Goal: Communication & Community: Share content

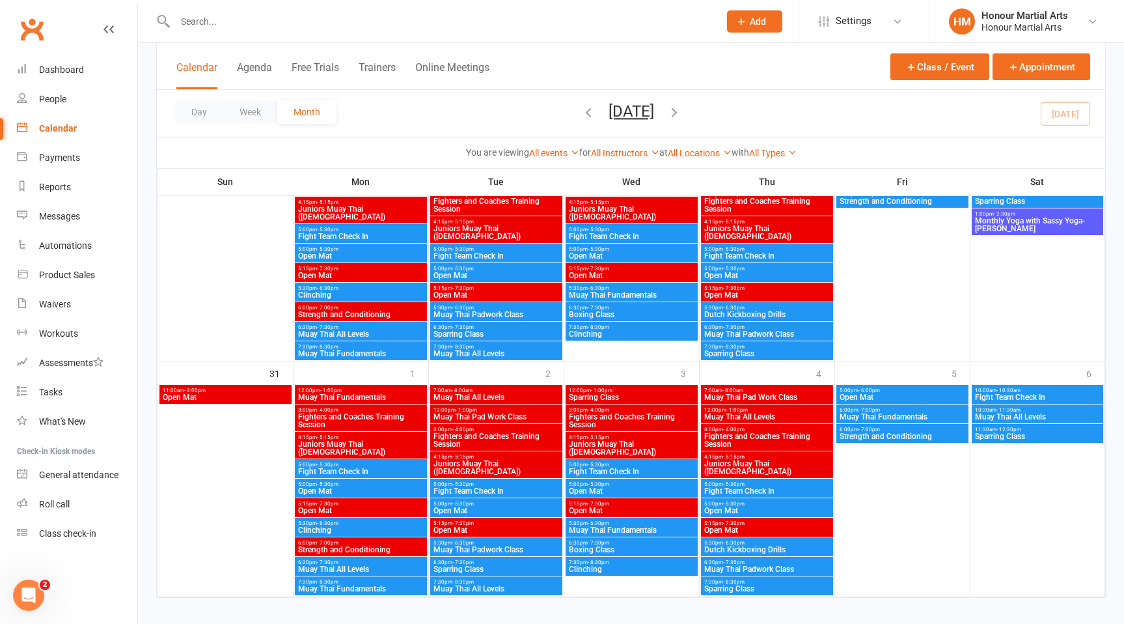
click at [376, 471] on span "Fight Team Check In" at bounding box center [360, 471] width 127 height 8
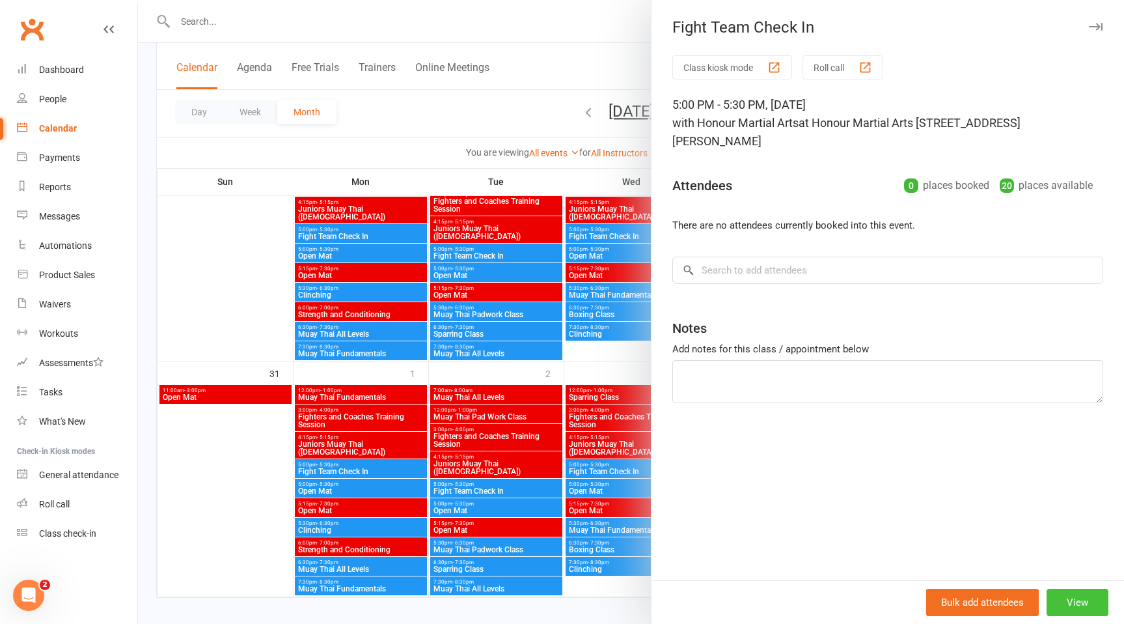
click at [1075, 604] on button "View" at bounding box center [1078, 601] width 62 height 27
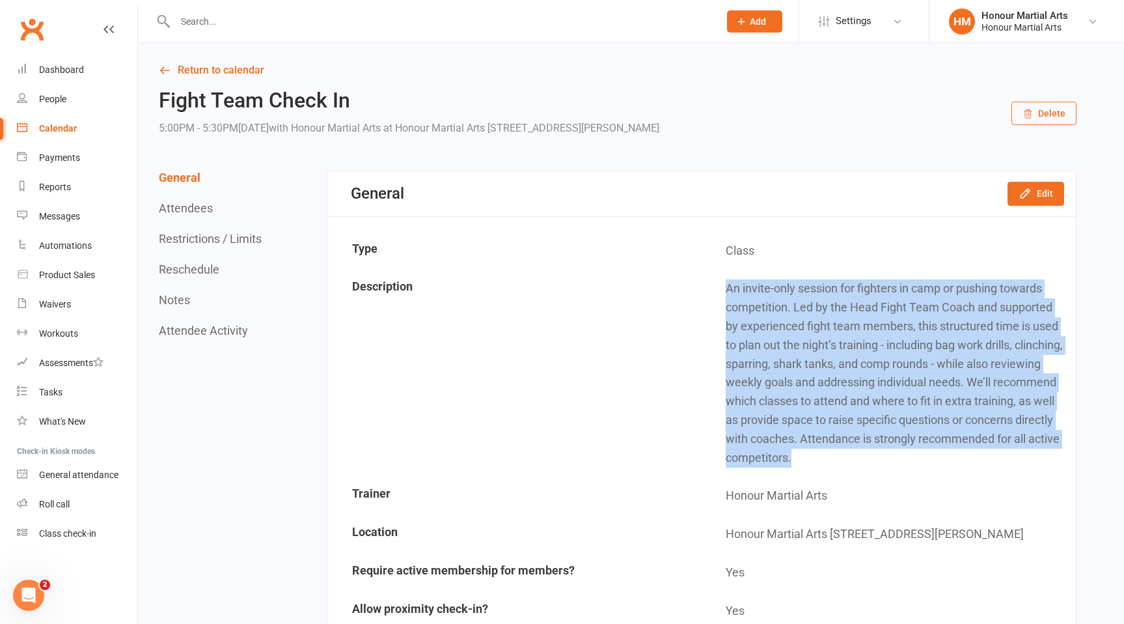
drag, startPoint x: 976, startPoint y: 454, endPoint x: 715, endPoint y: 281, distance: 312.9
click at [715, 281] on td "An invite-only session for fighters in camp or pushing towards competition. Led…" at bounding box center [888, 373] width 372 height 206
copy td "An invite-only session for fighters in camp or pushing towards competition. Led…"
click at [1023, 192] on icon "button" at bounding box center [1025, 193] width 13 height 13
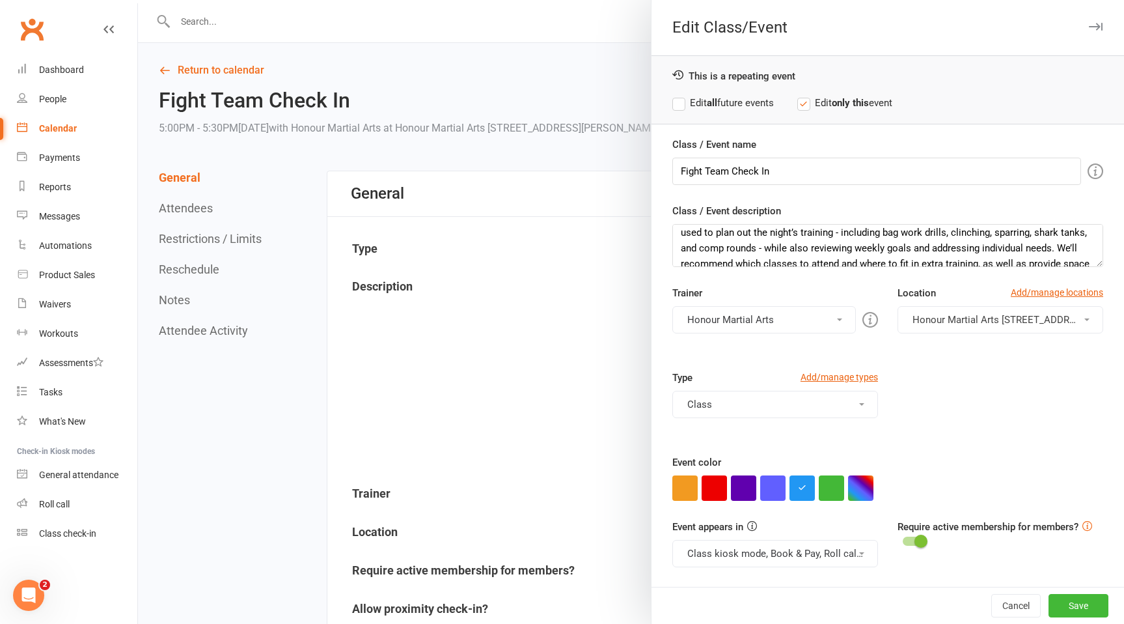
scroll to position [37, 0]
click at [702, 245] on textarea "An invite-only session for fighters in camp or pushing towards competition. Led…" at bounding box center [887, 245] width 431 height 43
click at [700, 245] on textarea "An invite-only session for fighters in camp or pushing towards competition. Led…" at bounding box center [887, 245] width 431 height 43
drag, startPoint x: 799, startPoint y: 245, endPoint x: 721, endPoint y: 244, distance: 78.8
click at [721, 245] on textarea "An invite-only session for fighters in camp or pushing towards competition. Led…" at bounding box center [887, 245] width 431 height 43
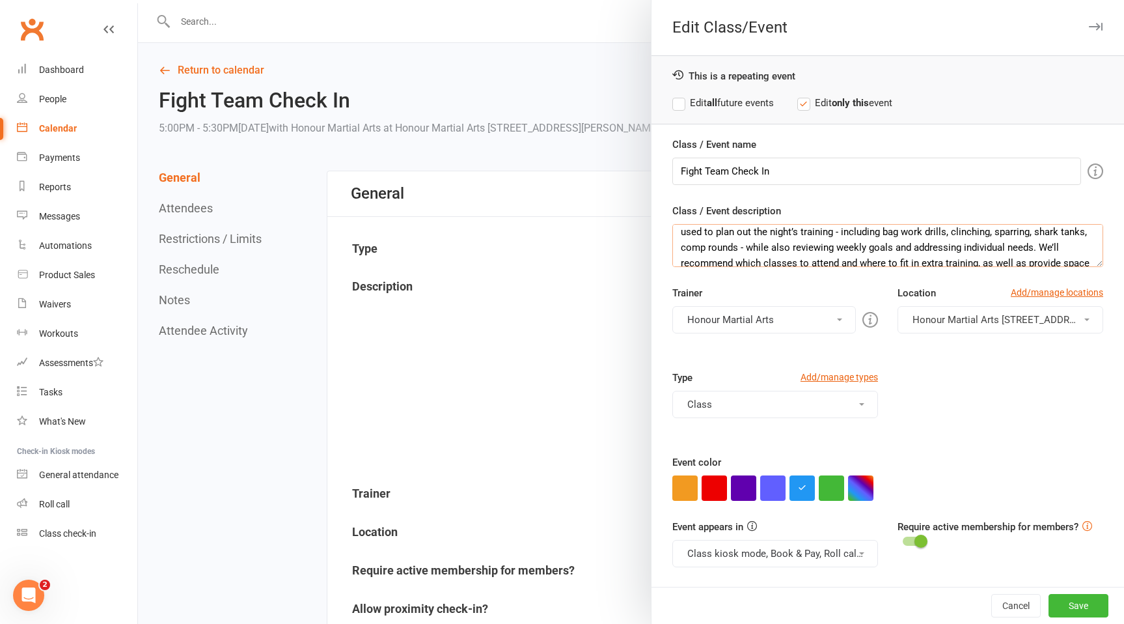
click at [739, 248] on textarea "An invite-only session for fighters in camp or pushing towards competition. Led…" at bounding box center [887, 245] width 431 height 43
click at [679, 107] on label "Edit all future events" at bounding box center [723, 103] width 102 height 16
drag, startPoint x: 923, startPoint y: 249, endPoint x: 870, endPoint y: 248, distance: 53.4
click at [870, 248] on textarea "An invite-only session for fighters in camp or pushing towards competition. Led…" at bounding box center [887, 245] width 431 height 43
click at [1077, 251] on textarea "An invite-only session for fighters in camp or pushing towards competition. Led…" at bounding box center [887, 245] width 431 height 43
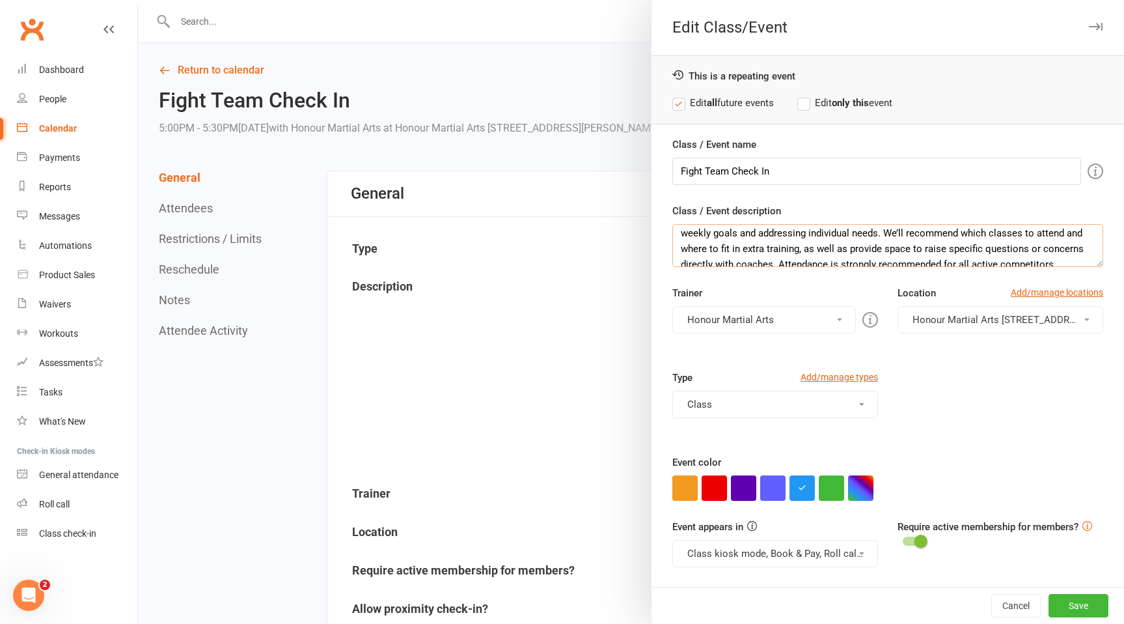
scroll to position [59, 0]
click at [807, 244] on textarea "An invite-only session for fighters in camp or pushing towards competition. Led…" at bounding box center [887, 245] width 431 height 43
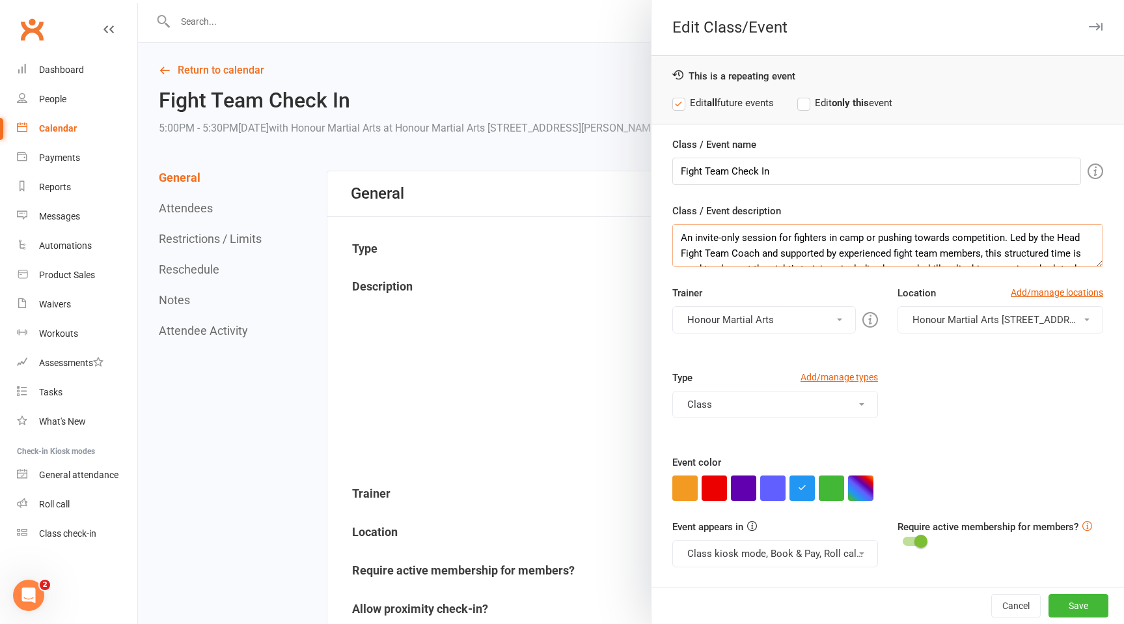
drag, startPoint x: 1066, startPoint y: 259, endPoint x: 723, endPoint y: 150, distance: 360.7
click at [723, 150] on div "Class / Event name Fight Team Check In Class / Event description An invite-only…" at bounding box center [888, 388] width 473 height 503
type textarea "An invite-only session for fighters in camp or pushing towards competition. Led…"
click at [1074, 598] on button "Save" at bounding box center [1079, 605] width 60 height 23
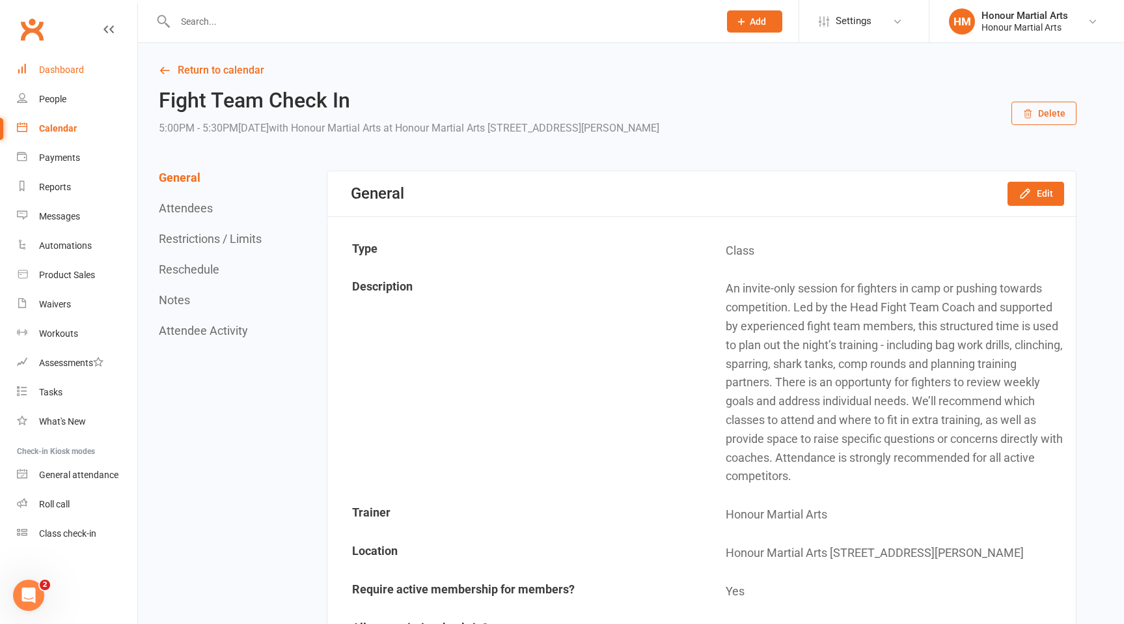
click at [76, 71] on div "Dashboard" at bounding box center [61, 69] width 45 height 10
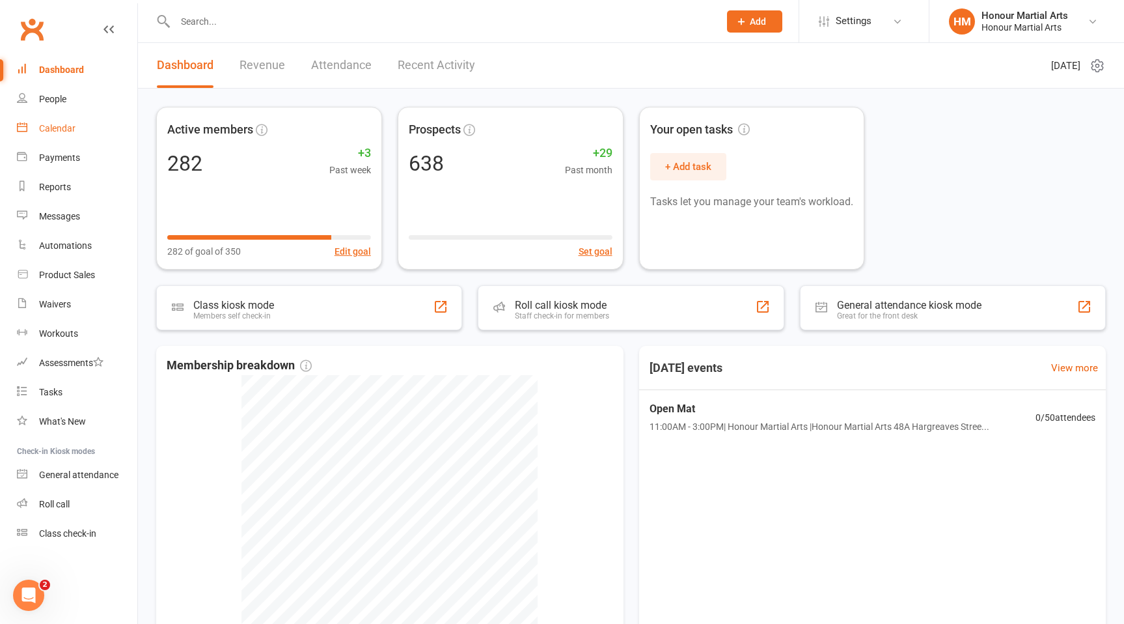
click at [70, 134] on link "Calendar" at bounding box center [77, 128] width 120 height 29
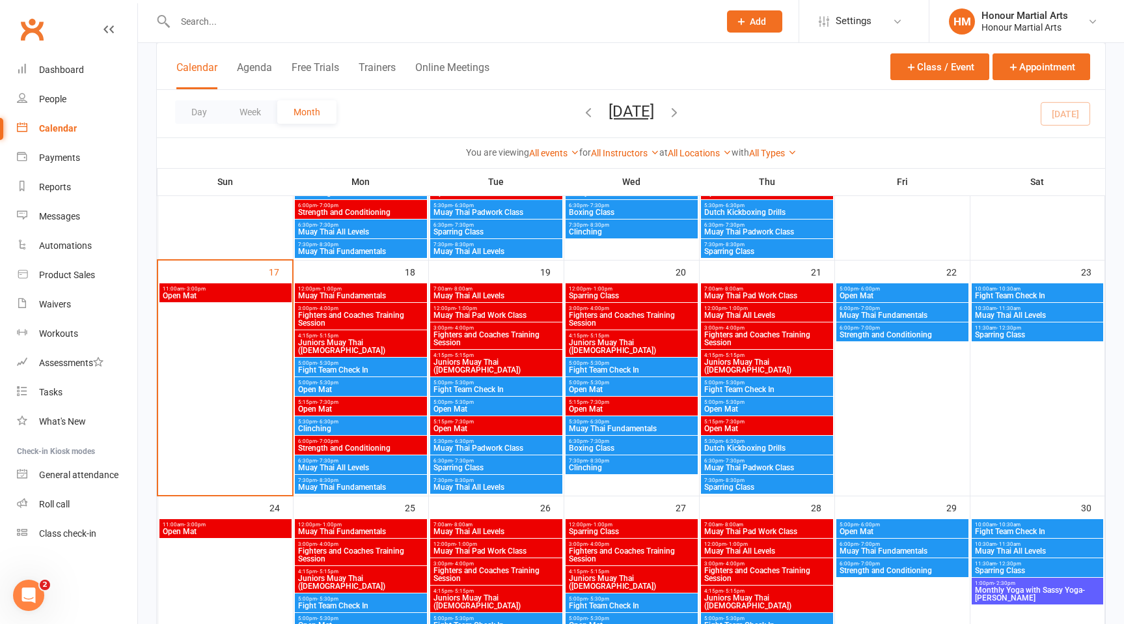
scroll to position [664, 0]
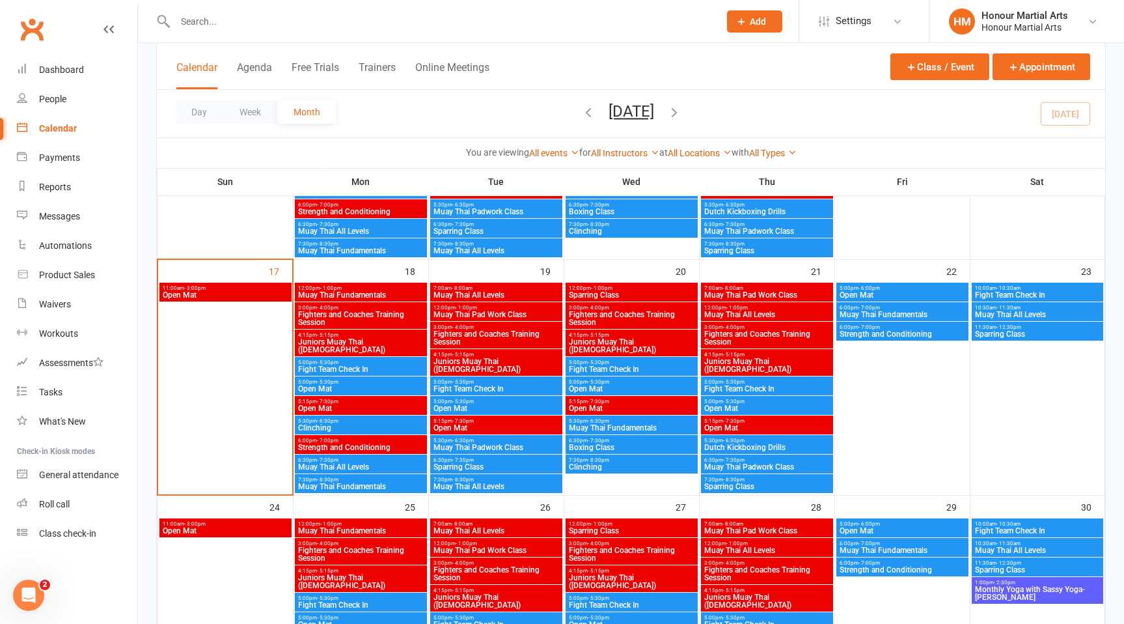
click at [348, 368] on span "Fight Team Check In" at bounding box center [360, 369] width 127 height 8
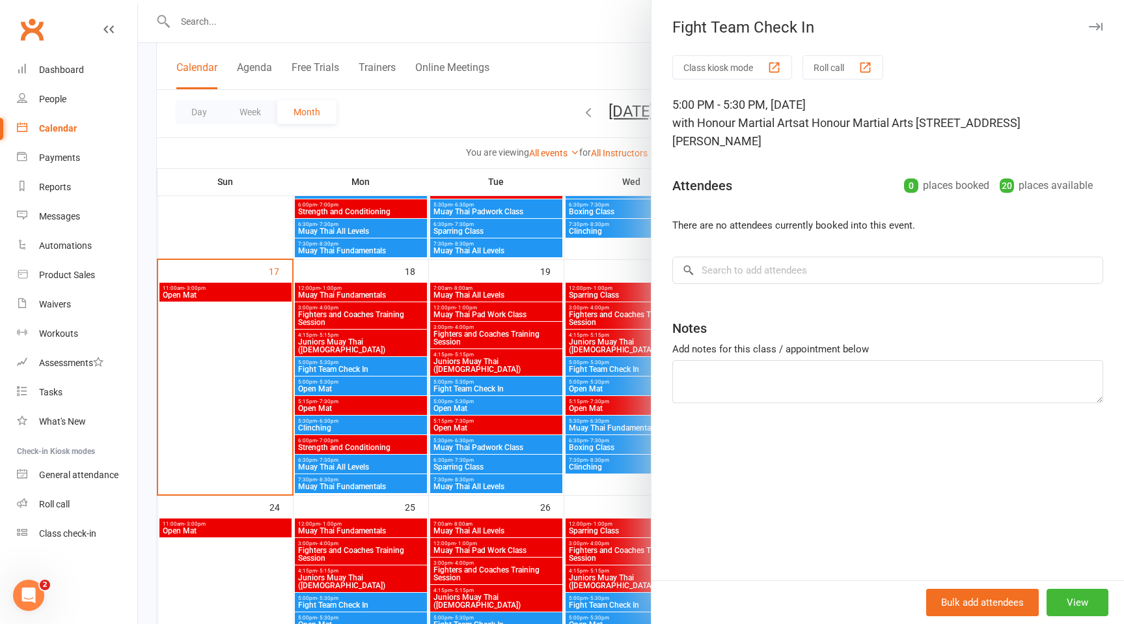
click at [492, 104] on div at bounding box center [631, 312] width 986 height 624
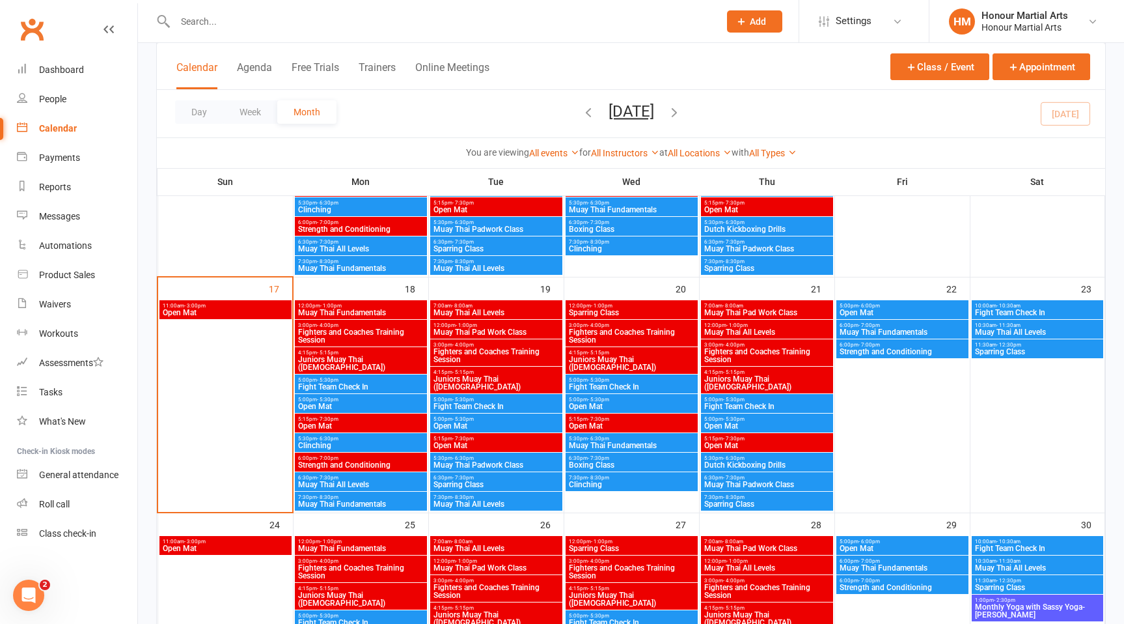
scroll to position [651, 0]
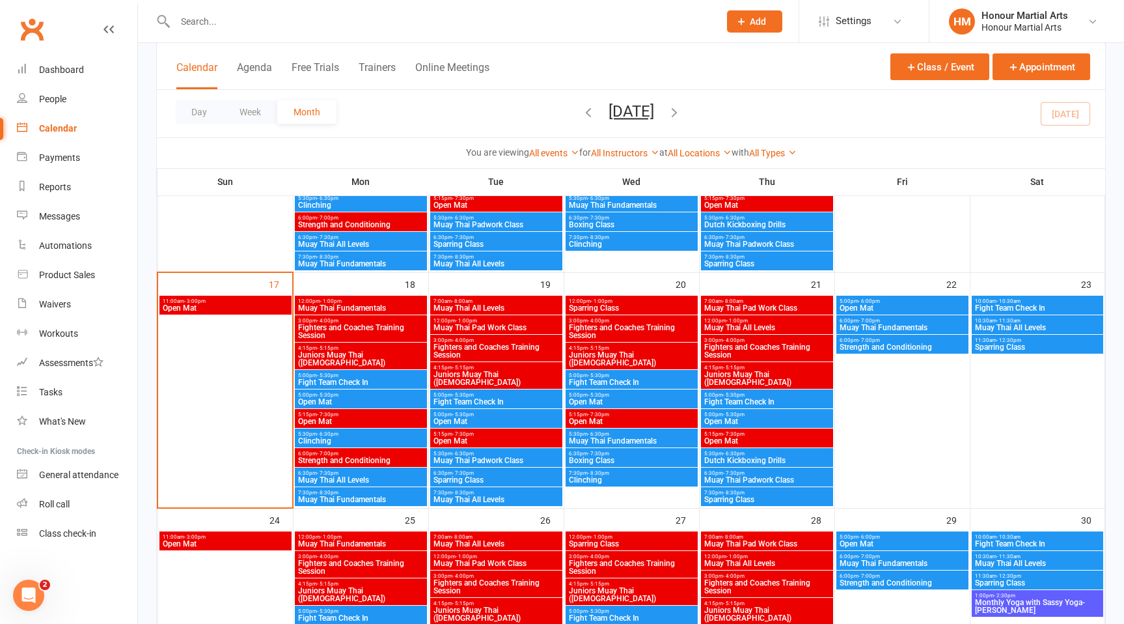
click at [747, 457] on span "Dutch Kickboxing Drills" at bounding box center [767, 460] width 127 height 8
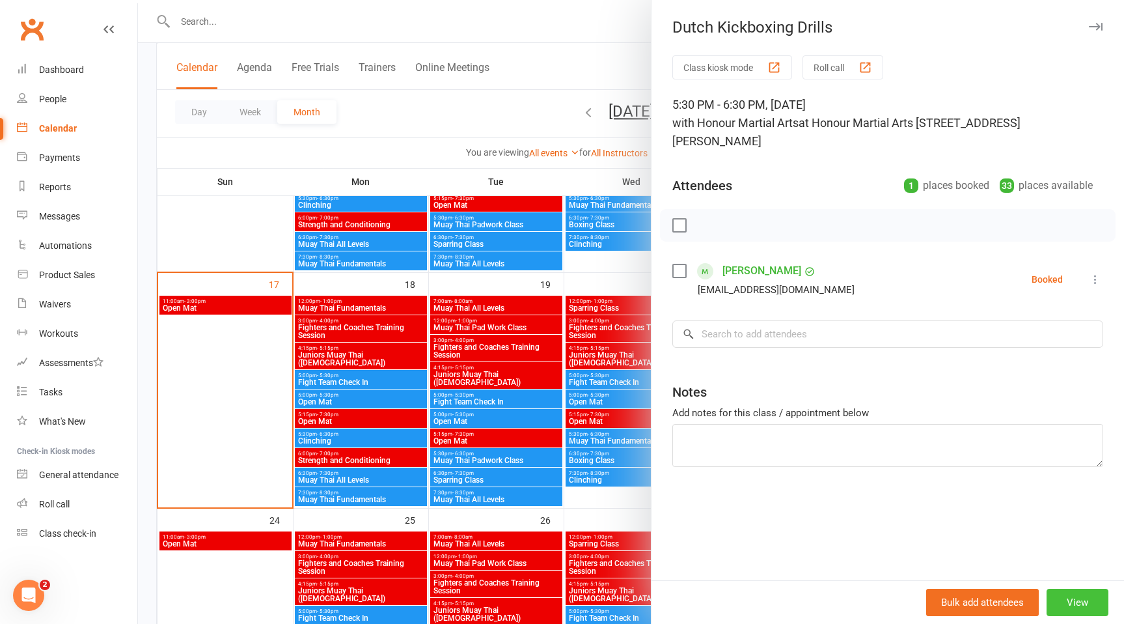
click at [1076, 593] on button "View" at bounding box center [1078, 601] width 62 height 27
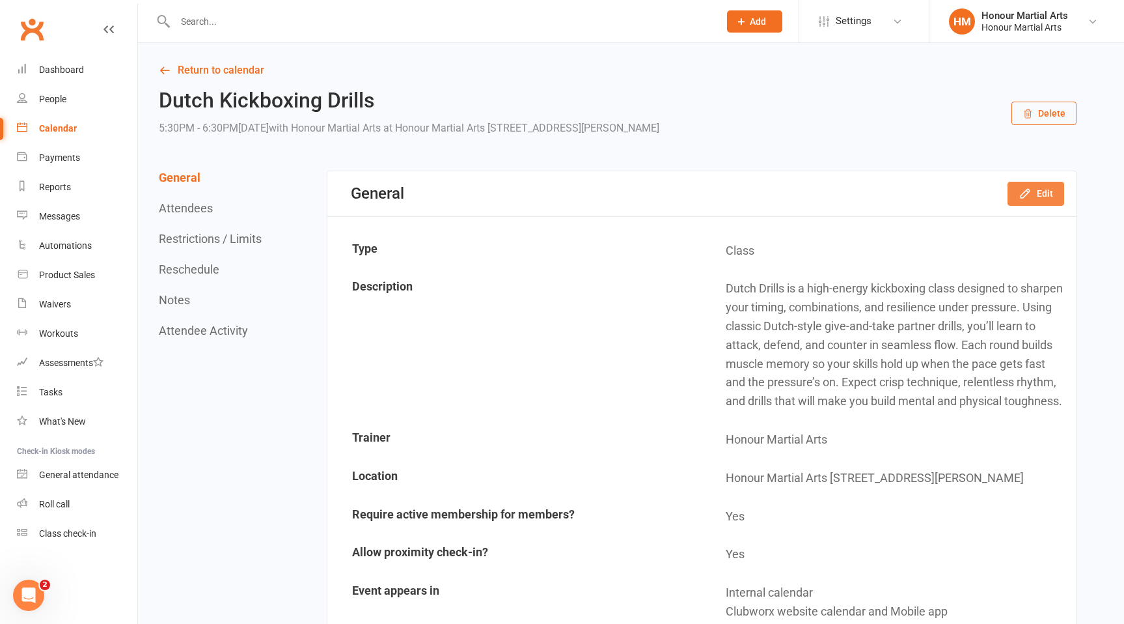
click at [1032, 193] on icon "button" at bounding box center [1025, 193] width 13 height 13
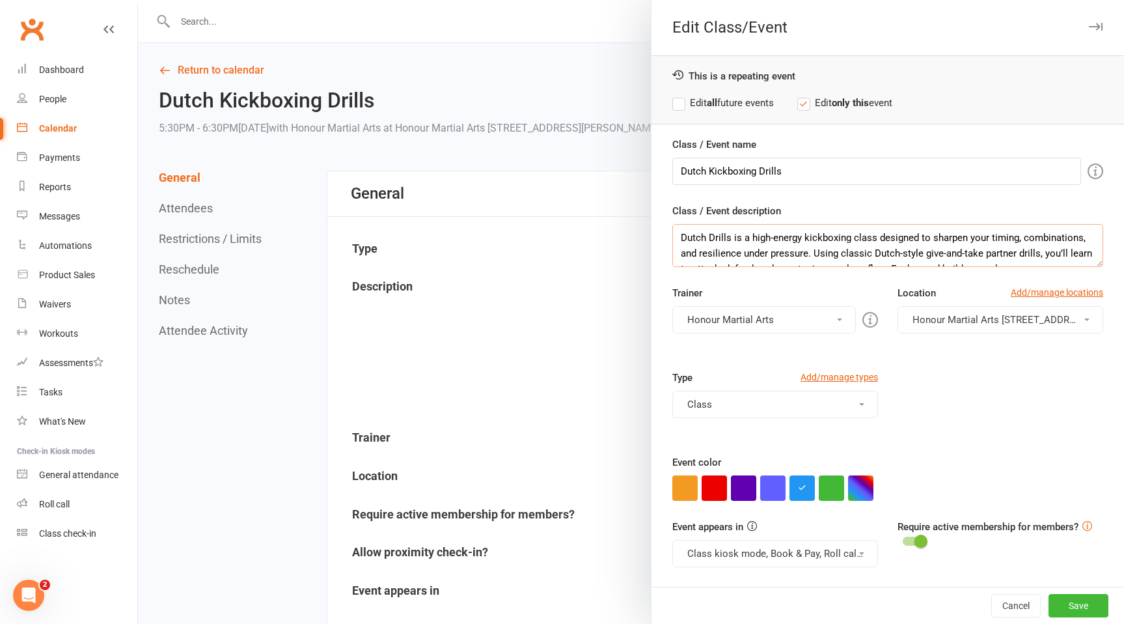
click at [691, 231] on textarea "Dutch Drills is a high-energy kickboxing class designed to sharpen your timing,…" at bounding box center [887, 245] width 431 height 43
click at [229, 392] on div at bounding box center [631, 312] width 986 height 624
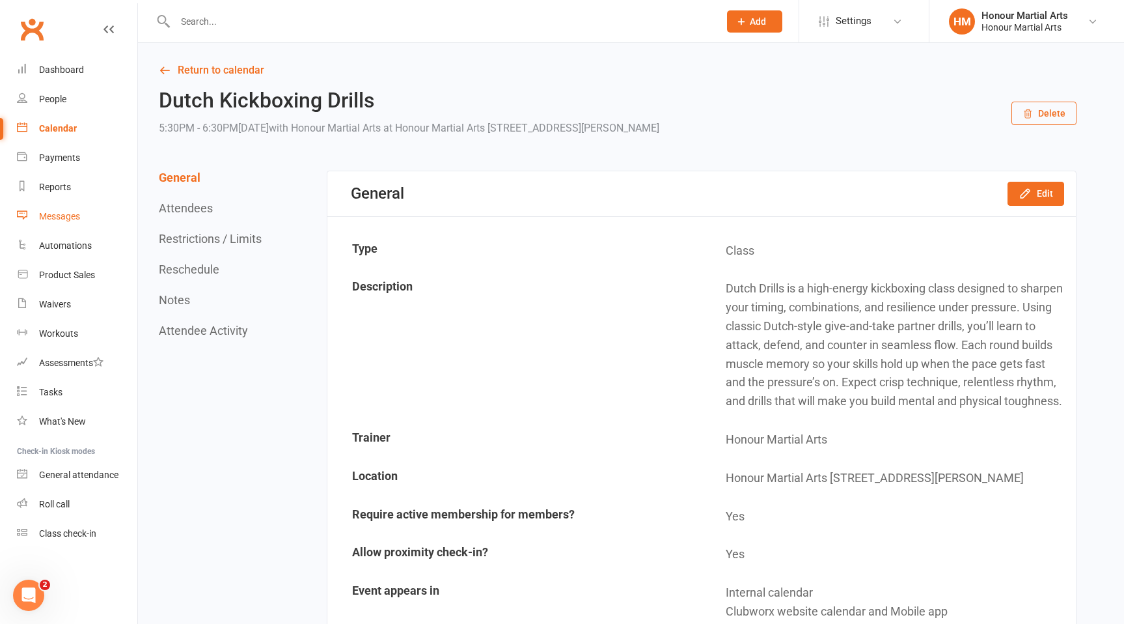
click at [74, 216] on div "Messages" at bounding box center [59, 216] width 41 height 10
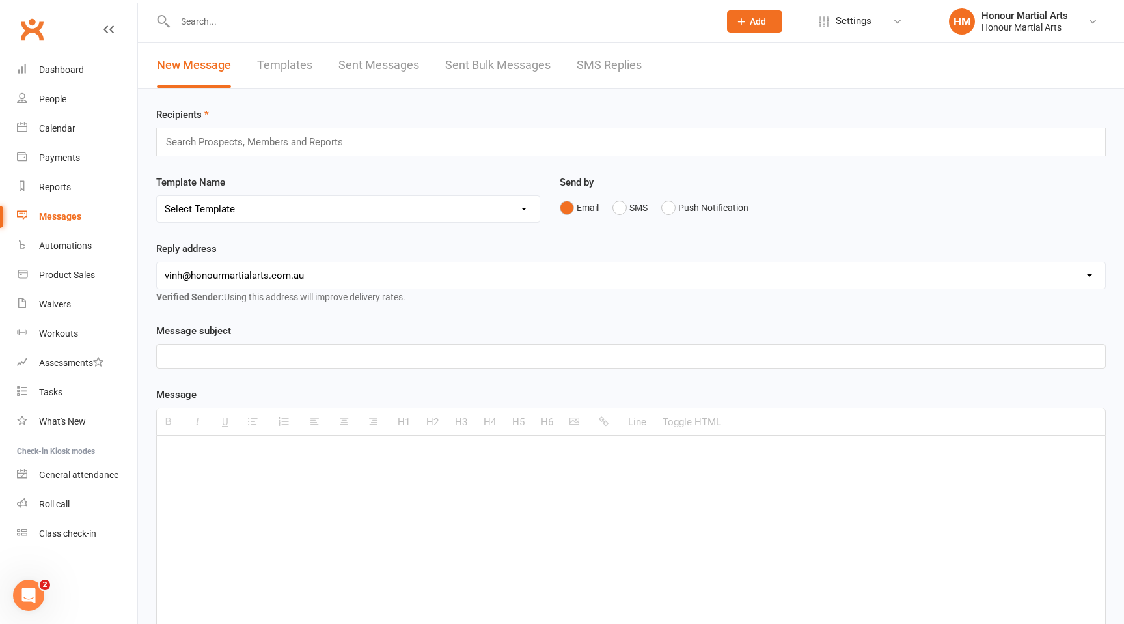
click at [365, 143] on div "Search Prospects, Members and Reports" at bounding box center [631, 142] width 950 height 29
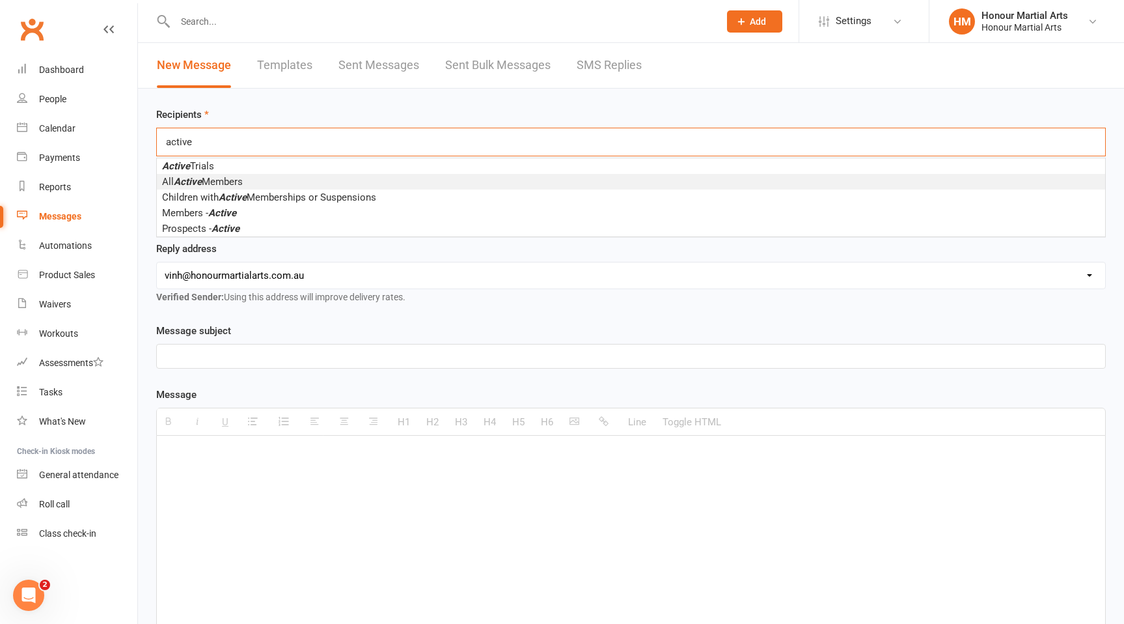
type input "active"
click at [388, 185] on li "All Active Members" at bounding box center [631, 182] width 948 height 16
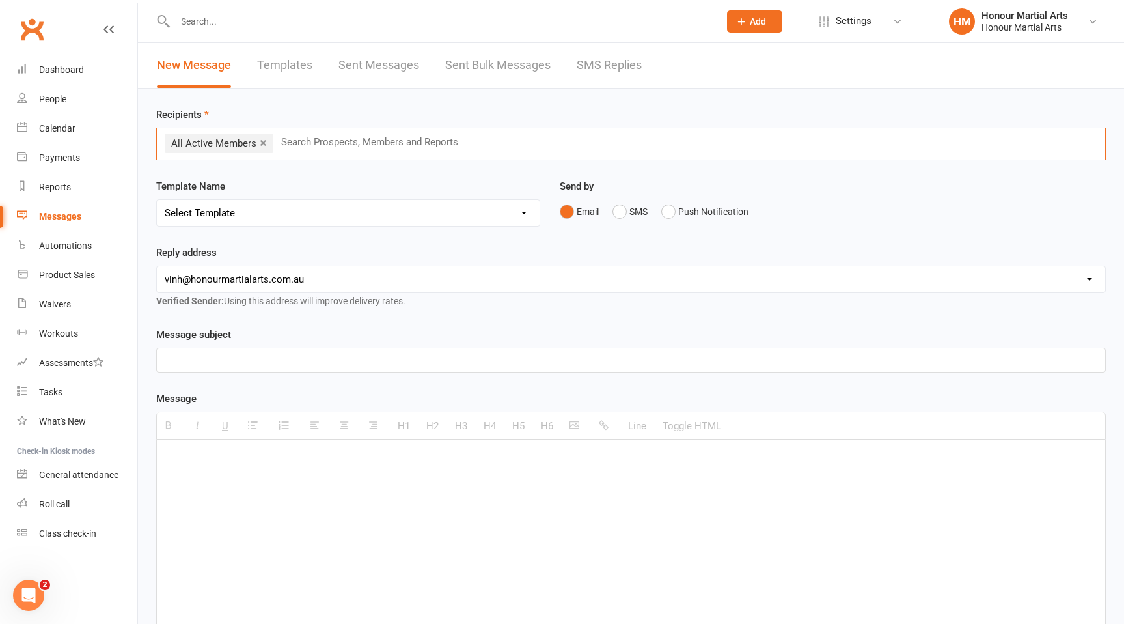
click at [253, 359] on p at bounding box center [631, 360] width 933 height 16
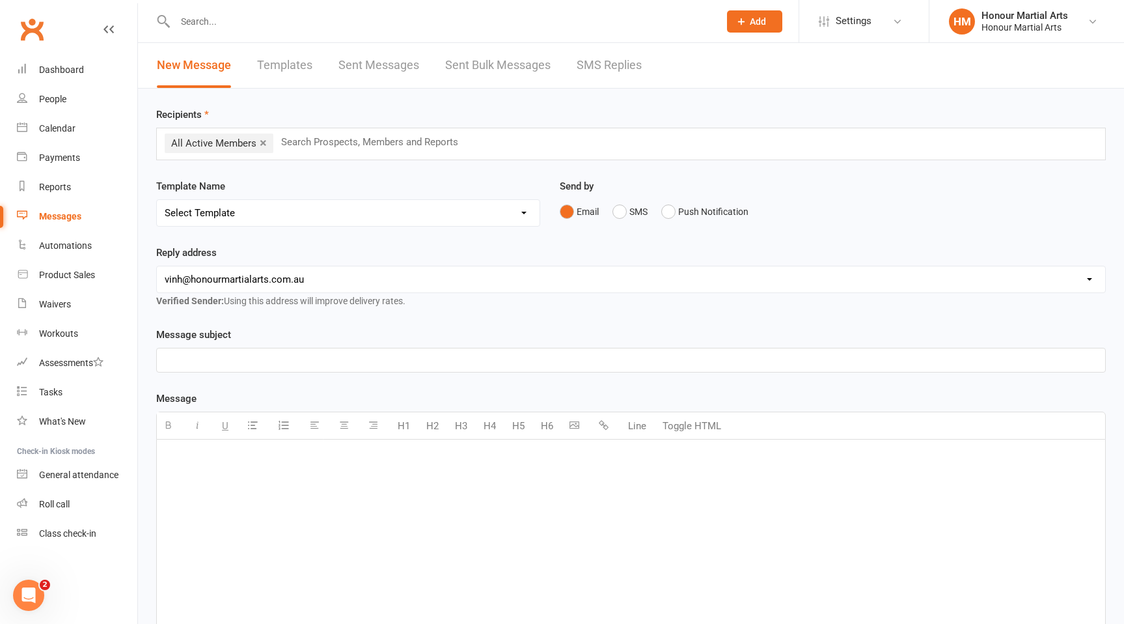
click at [237, 502] on div at bounding box center [631, 536] width 948 height 195
paste div
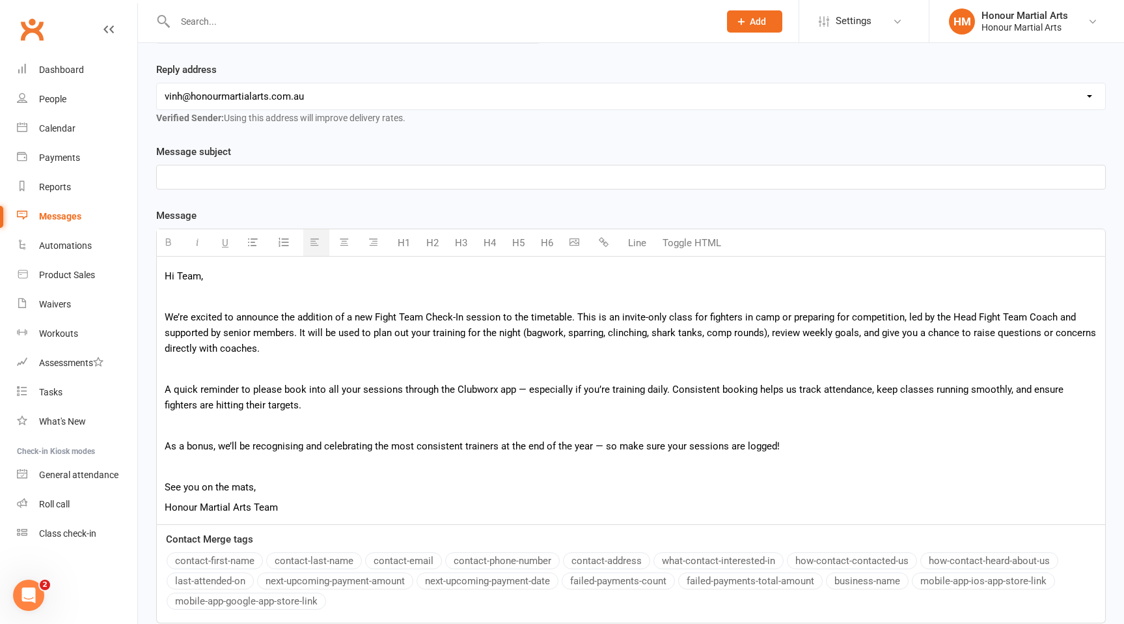
scroll to position [227, 0]
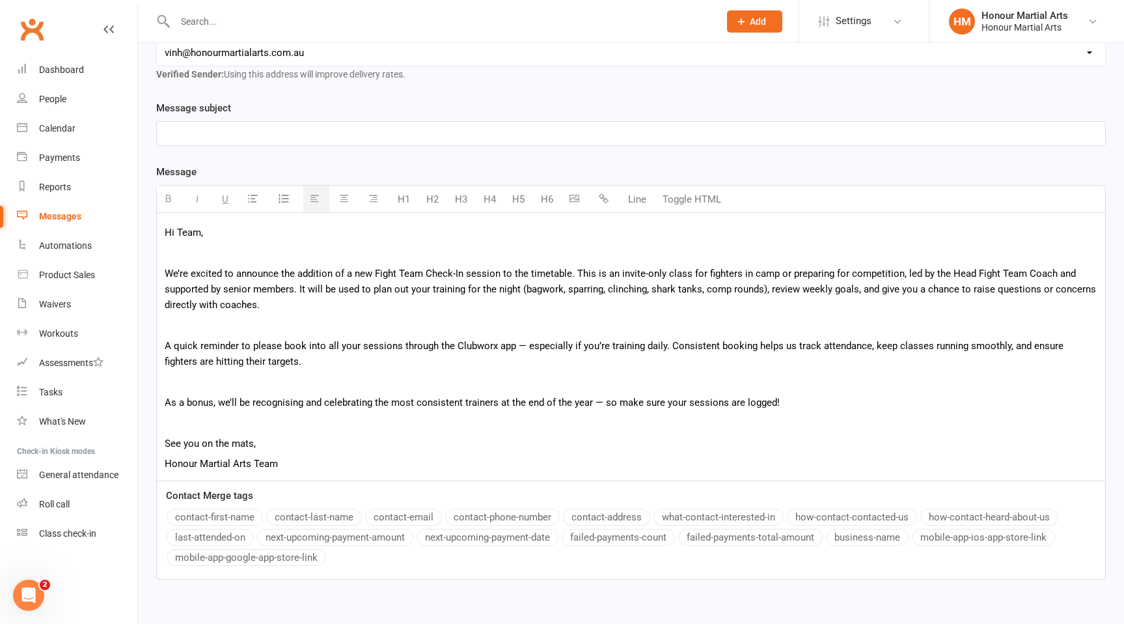
click at [231, 254] on p at bounding box center [631, 253] width 933 height 16
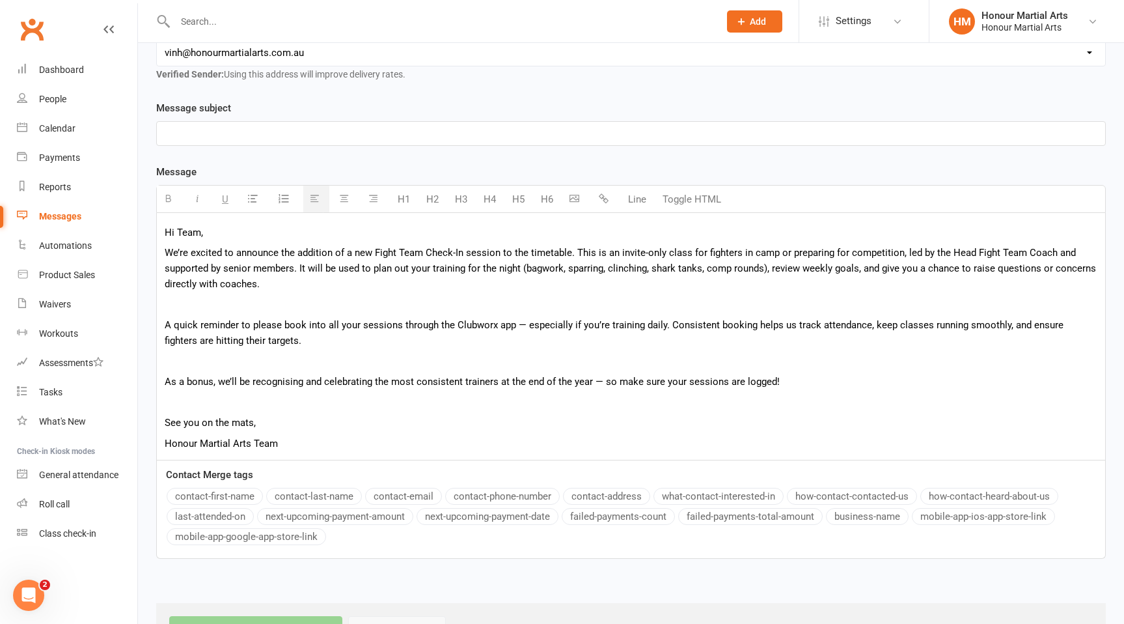
click at [230, 134] on p at bounding box center [631, 134] width 933 height 16
paste div
click at [312, 133] on p "New Fight Team Check-In Class + Attendance Tracking" at bounding box center [631, 134] width 933 height 16
click at [167, 130] on p "New Fight Team Check-In Class + Attendance Tracking" at bounding box center [631, 134] width 933 height 16
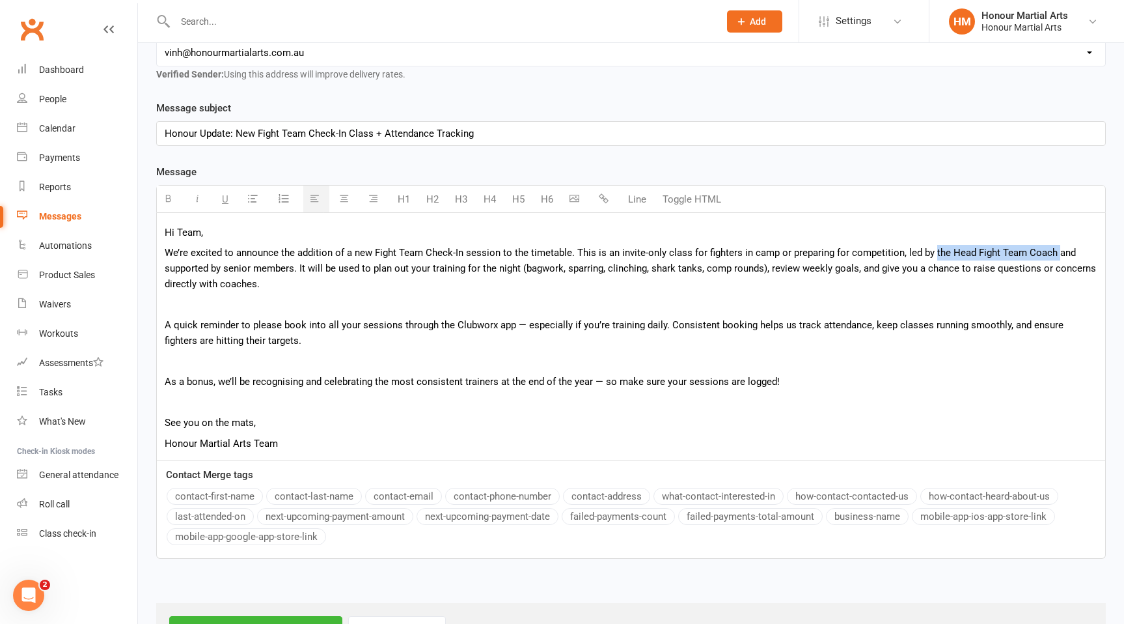
drag, startPoint x: 1053, startPoint y: 253, endPoint x: 930, endPoint y: 256, distance: 123.1
click at [930, 256] on p "We’re excited to announce the addition of a new Fight Team Check-In session to …" at bounding box center [631, 268] width 933 height 47
click at [1030, 266] on p "We’re excited to announce the addition of a new Fight Team Check-In session to …" at bounding box center [631, 268] width 933 height 47
click at [533, 271] on p "We’re excited to announce the addition of a new Fight Team Check-In session to …" at bounding box center [631, 268] width 933 height 47
click at [542, 270] on p "We’re excited to announce the addition of a new Fight Team Check-In session to …" at bounding box center [631, 268] width 933 height 47
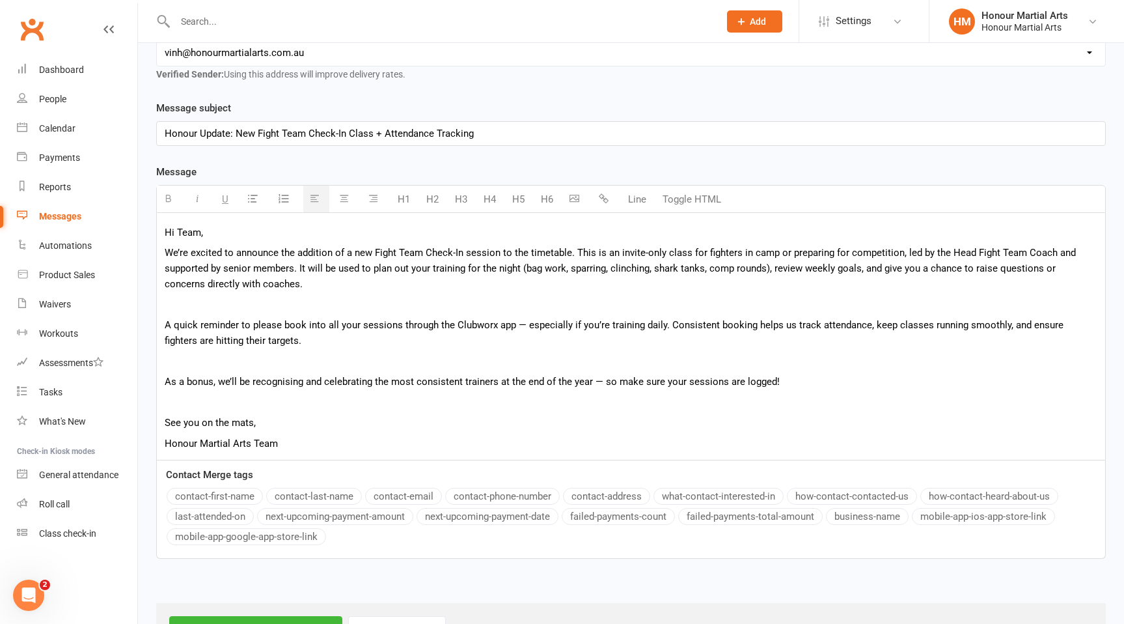
click at [557, 293] on div "Hi Team, We’re excited to announce the addition of a new Fight Team Check-In se…" at bounding box center [631, 336] width 948 height 247
click at [163, 324] on div "Hi Team, We’re excited to announce the addition of a new Fight Team Check-In se…" at bounding box center [631, 336] width 948 height 247
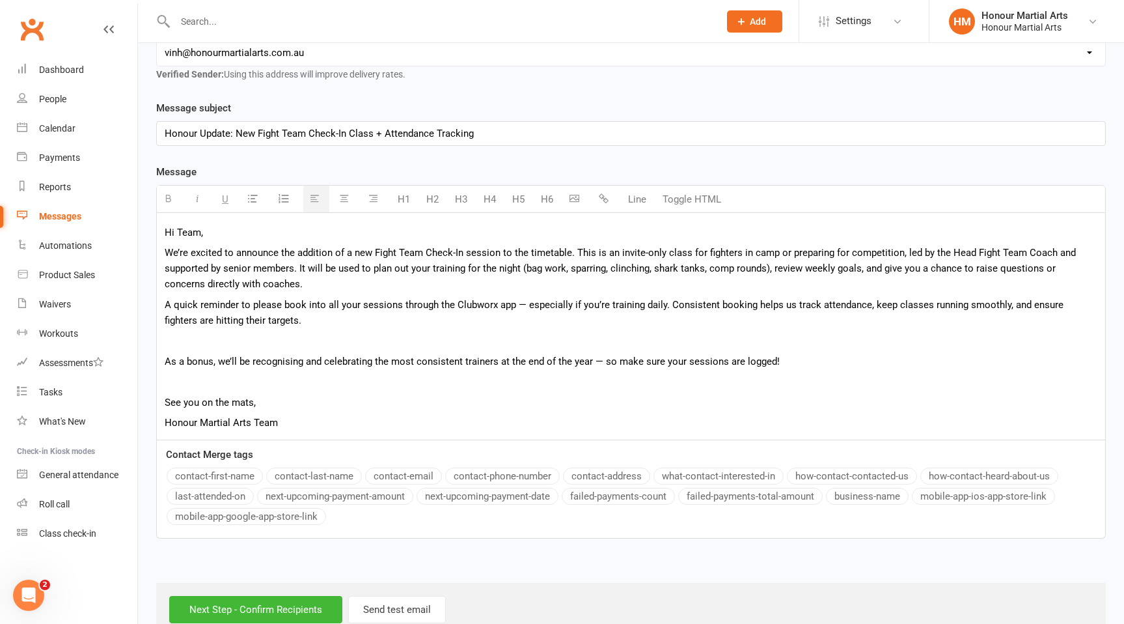
click at [471, 308] on span "A quick reminder to please book into all your sessions through the Clubworx app…" at bounding box center [614, 312] width 899 height 27
click at [523, 301] on span "A quick reminder to please book into all your sessions through the Clubworx app…" at bounding box center [614, 312] width 899 height 27
click at [788, 333] on div "Hi Team, We’re excited to announce the addition of a new Fight Team Check-In se…" at bounding box center [631, 326] width 948 height 227
click at [999, 307] on span "A quick reminder to please book into all your sessions through the Clubworx app…" at bounding box center [629, 312] width 929 height 27
click at [1016, 310] on p "A quick reminder to please book into all your sessions through the Clubworx app…" at bounding box center [631, 312] width 933 height 31
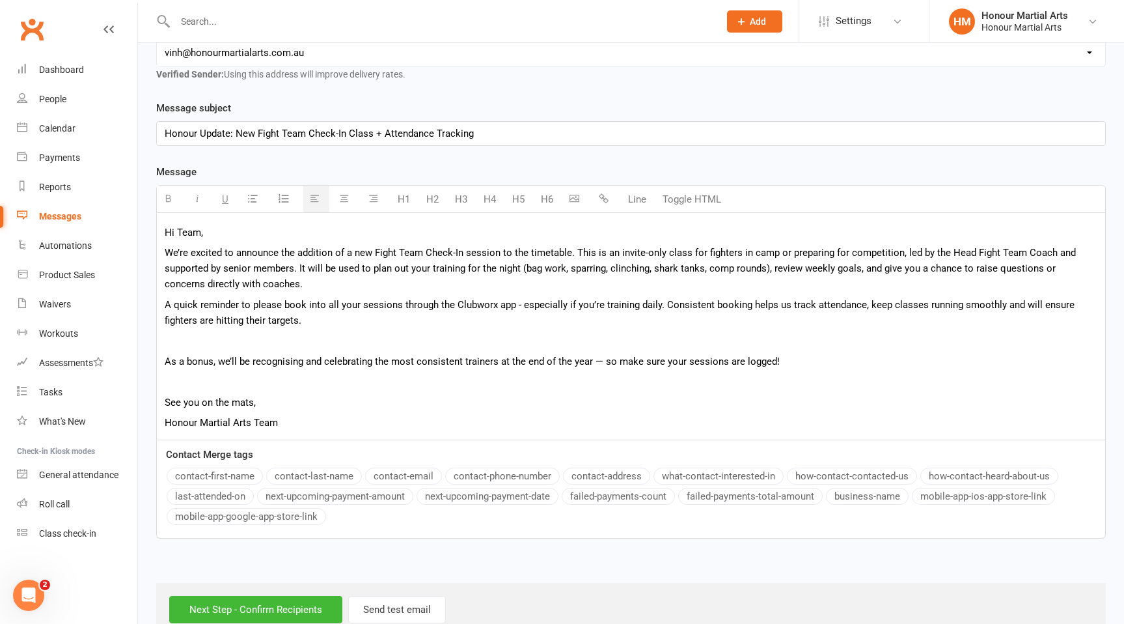
click at [165, 363] on p "As a bonus, we’ll be recognising and celebrating the most consistent trainers a…" at bounding box center [631, 361] width 933 height 16
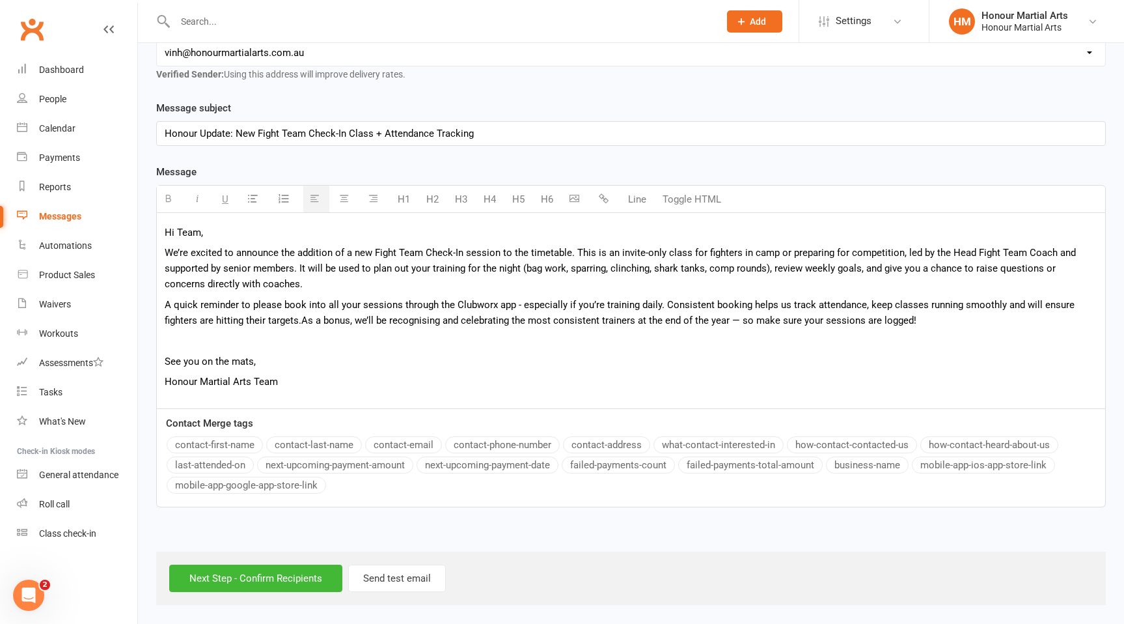
click at [738, 320] on span "As a bonus, we’ll be recognising and celebrating the most consistent trainers a…" at bounding box center [608, 320] width 615 height 12
drag, startPoint x: 635, startPoint y: 320, endPoint x: 602, endPoint y: 313, distance: 34.0
click at [602, 315] on span "As a bonus, we’ll be recognising and celebrating the most consistent trainers a…" at bounding box center [606, 320] width 610 height 12
click at [794, 340] on p at bounding box center [631, 341] width 933 height 16
drag, startPoint x: 296, startPoint y: 382, endPoint x: 100, endPoint y: 381, distance: 196.6
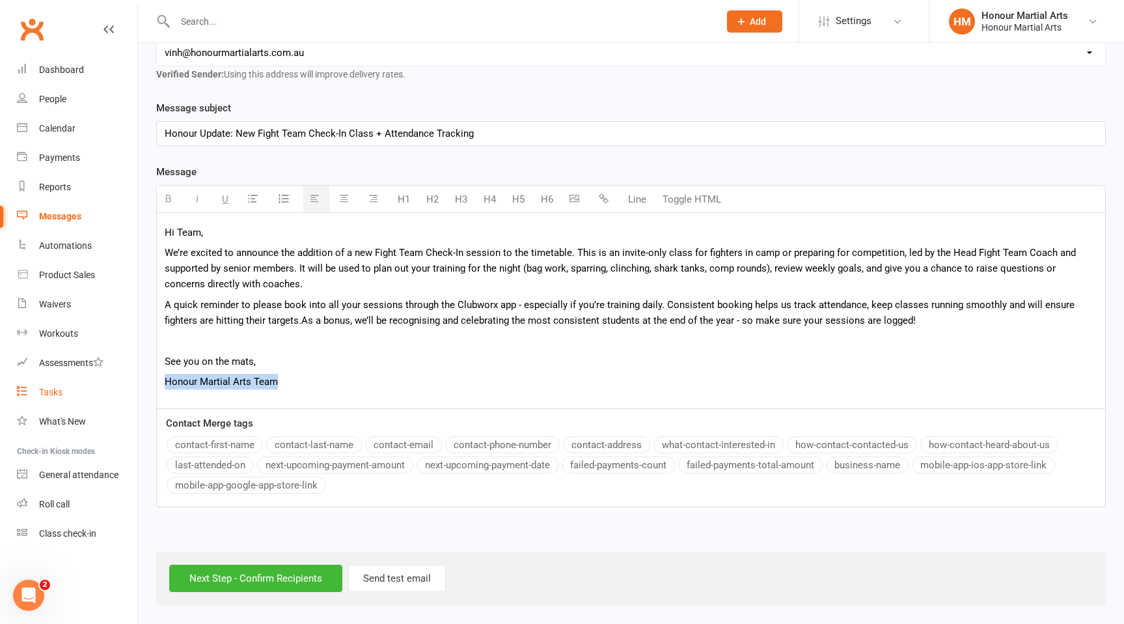
click at [100, 383] on ui-view "Prospect Member Non-attending contact Class / event Appointment Task Membership…" at bounding box center [562, 191] width 1124 height 828
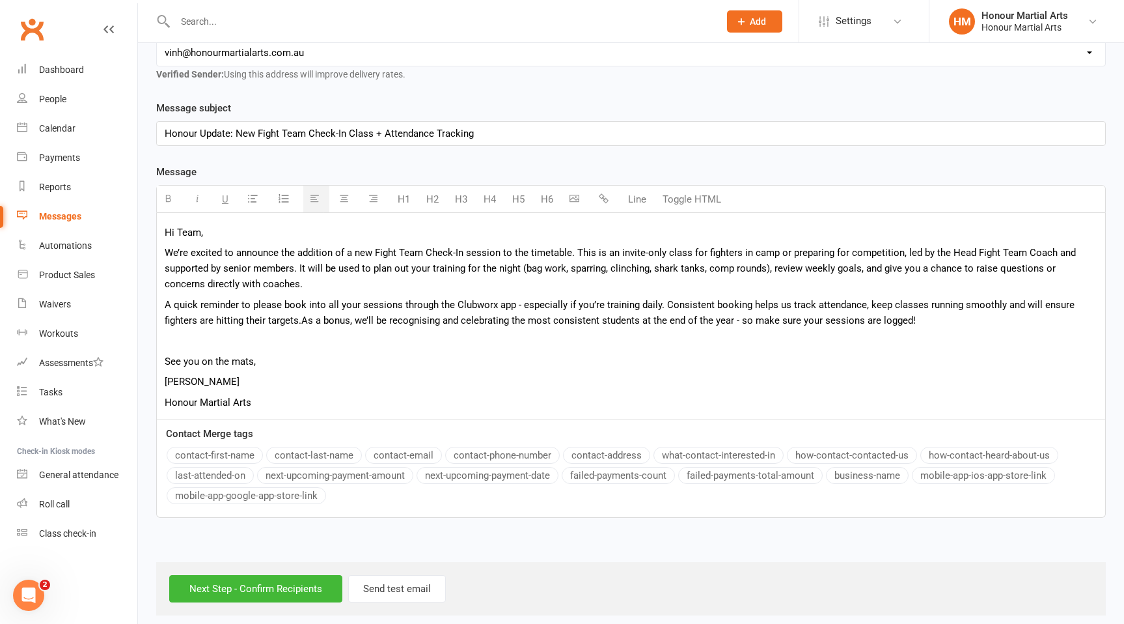
click at [279, 286] on p "We’re excited to announce the addition of a new Fight Team Check-In session to …" at bounding box center [631, 268] width 933 height 47
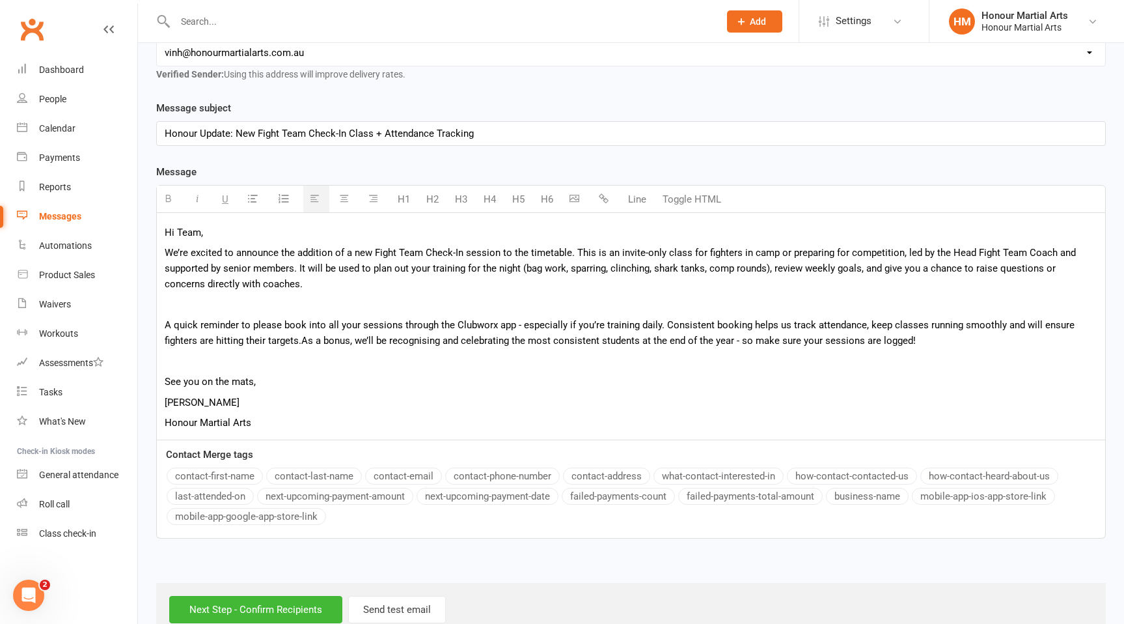
click at [233, 232] on p "Hi Team," at bounding box center [631, 233] width 933 height 16
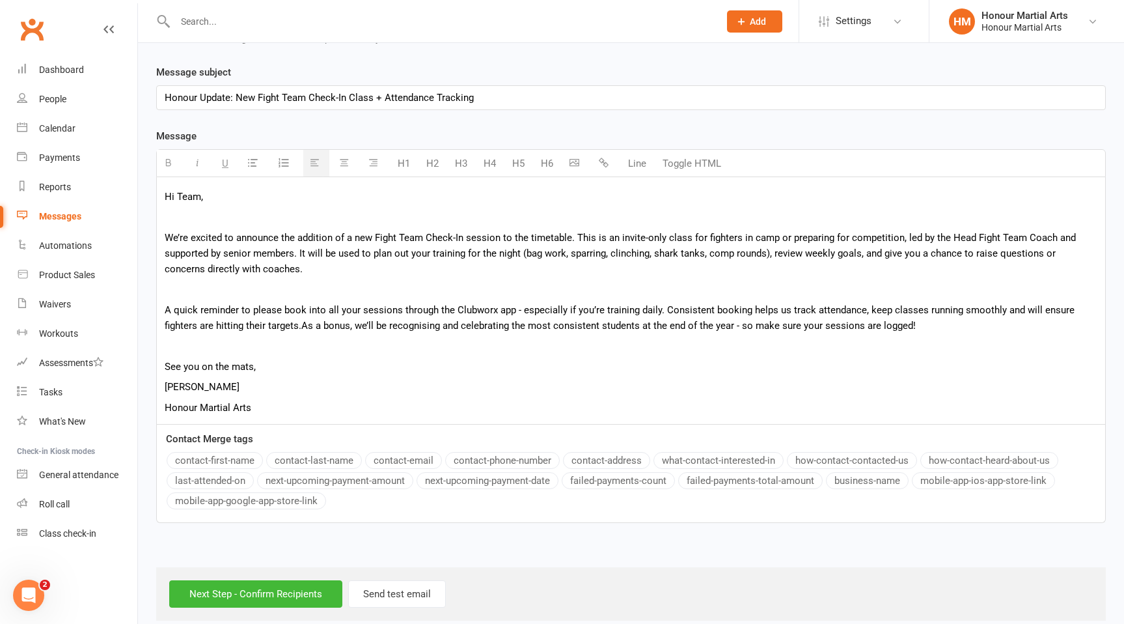
scroll to position [266, 0]
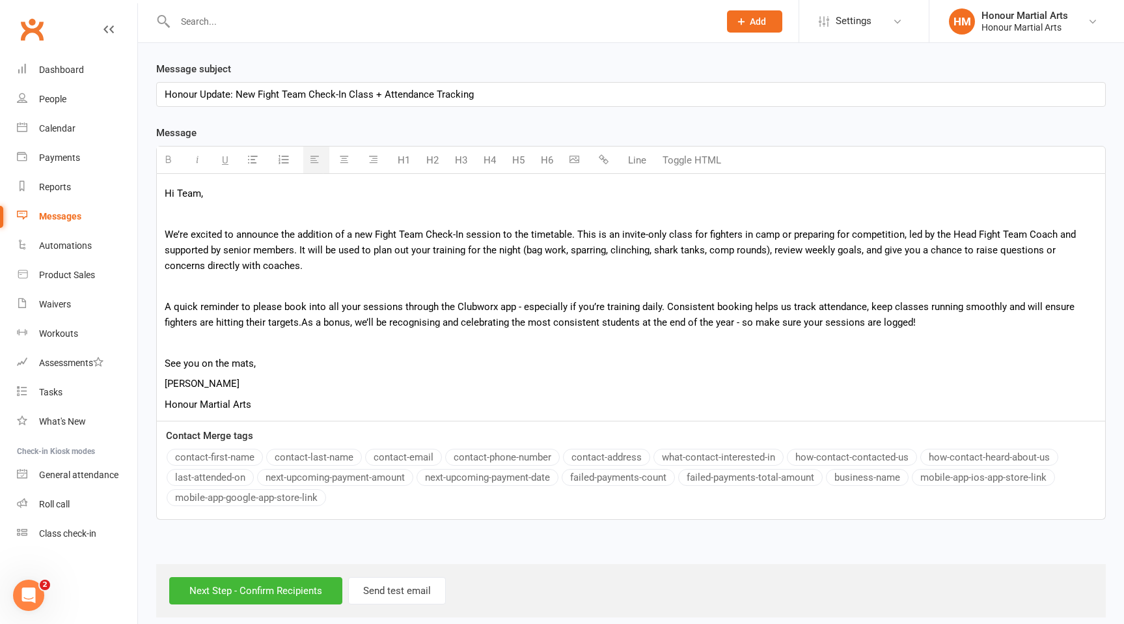
click at [337, 273] on div "Hi Team, We’re excited to announce the addition of a new Fight Team Check-In se…" at bounding box center [631, 297] width 948 height 247
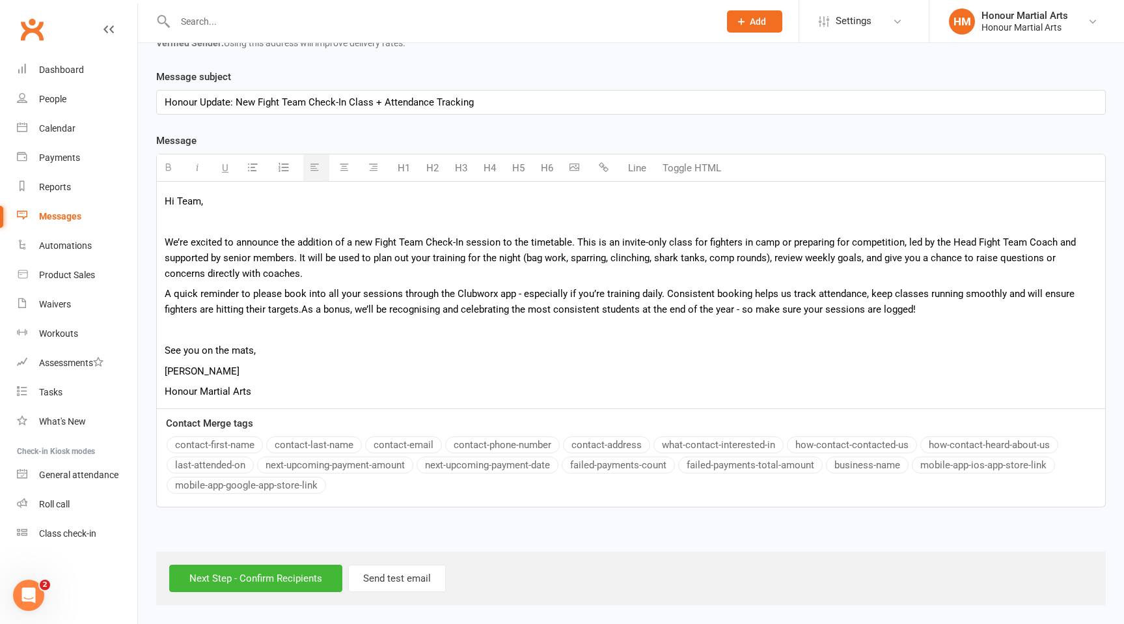
click at [278, 270] on p "We’re excited to announce the addition of a new Fight Team Check-In session to …" at bounding box center [631, 257] width 933 height 47
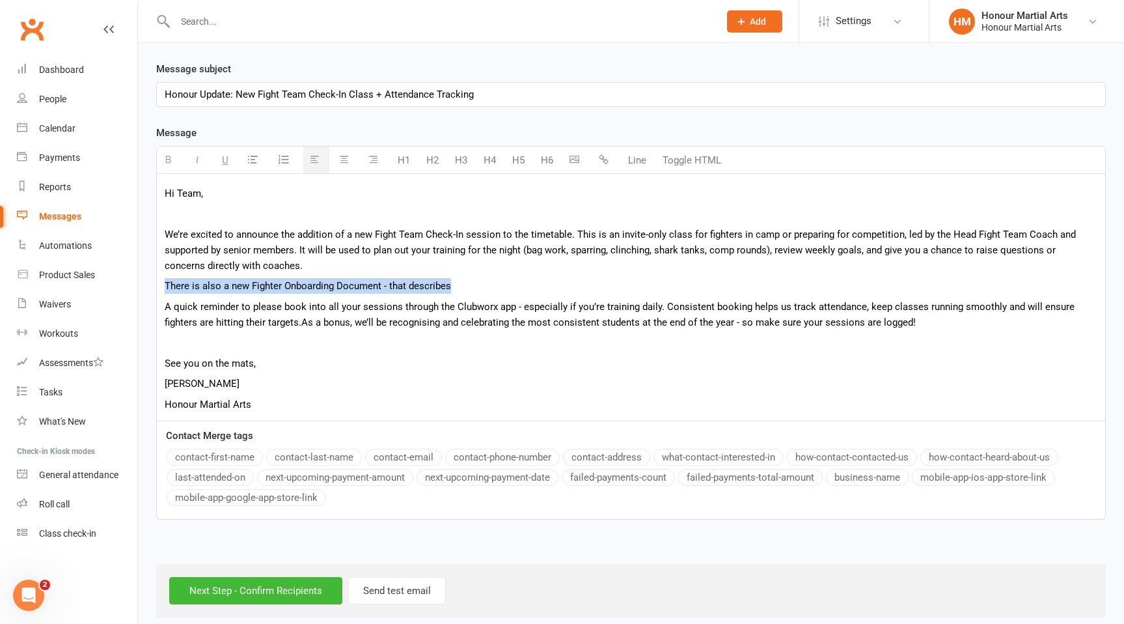
drag, startPoint x: 475, startPoint y: 290, endPoint x: 146, endPoint y: 283, distance: 328.8
click at [146, 283] on div "Template Name Send by Email SMS Push Notification Message subject Honour Update…" at bounding box center [630, 299] width 969 height 477
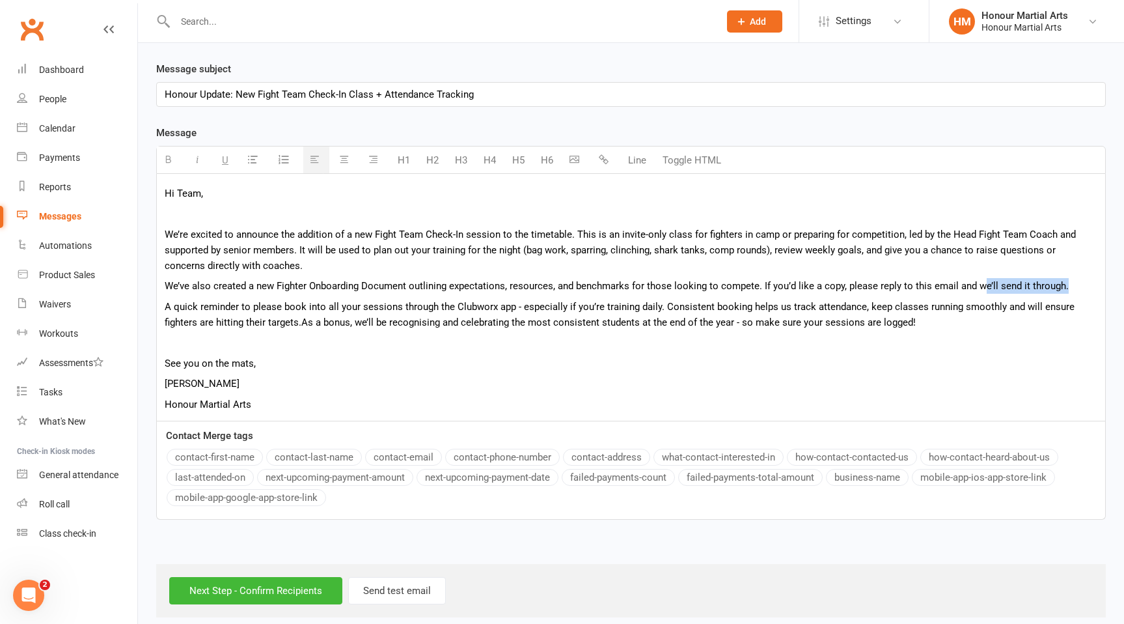
drag, startPoint x: 982, startPoint y: 292, endPoint x: 974, endPoint y: 296, distance: 8.5
click at [977, 296] on div "Hi Team, We’re excited to announce the addition of a new Fight Team Check-In se…" at bounding box center [631, 297] width 948 height 247
click at [983, 286] on p "We’ve also created a new Fighter Onboarding Document outlining expectations, re…" at bounding box center [631, 286] width 933 height 16
click at [467, 311] on span "A quick reminder to please book into all your sessions through the Clubworx app…" at bounding box center [620, 314] width 910 height 27
click at [471, 309] on span "A quick reminder to please book into all your sessions through the Clubworx app…" at bounding box center [620, 314] width 910 height 27
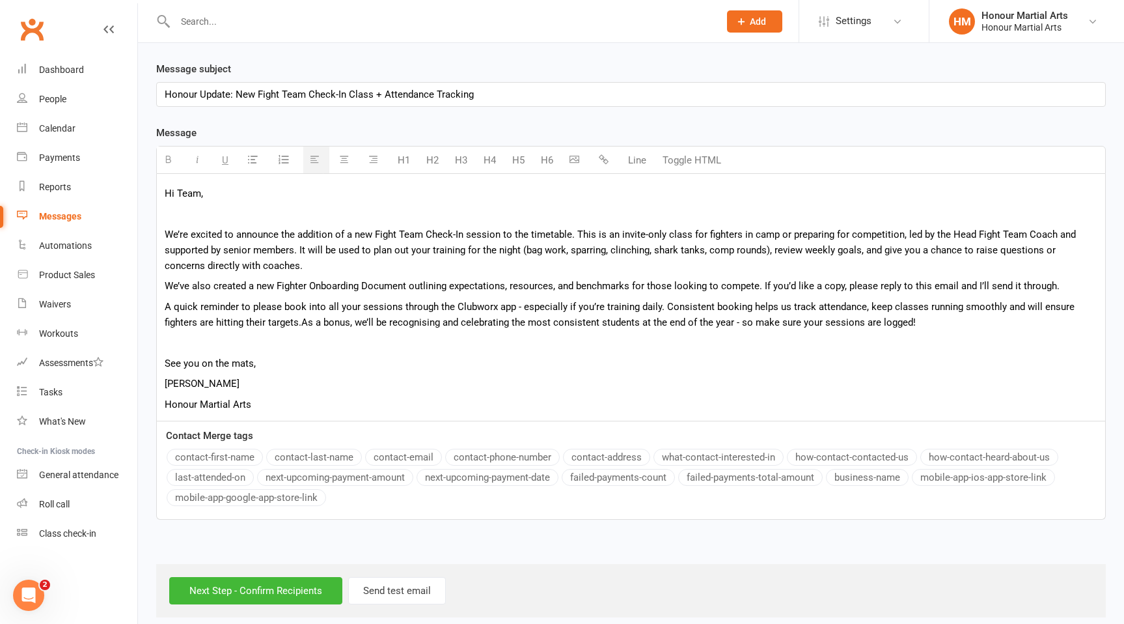
click at [1067, 286] on p "We’ve also created a new Fighter Onboarding Document outlining expectations, re…" at bounding box center [631, 286] width 933 height 16
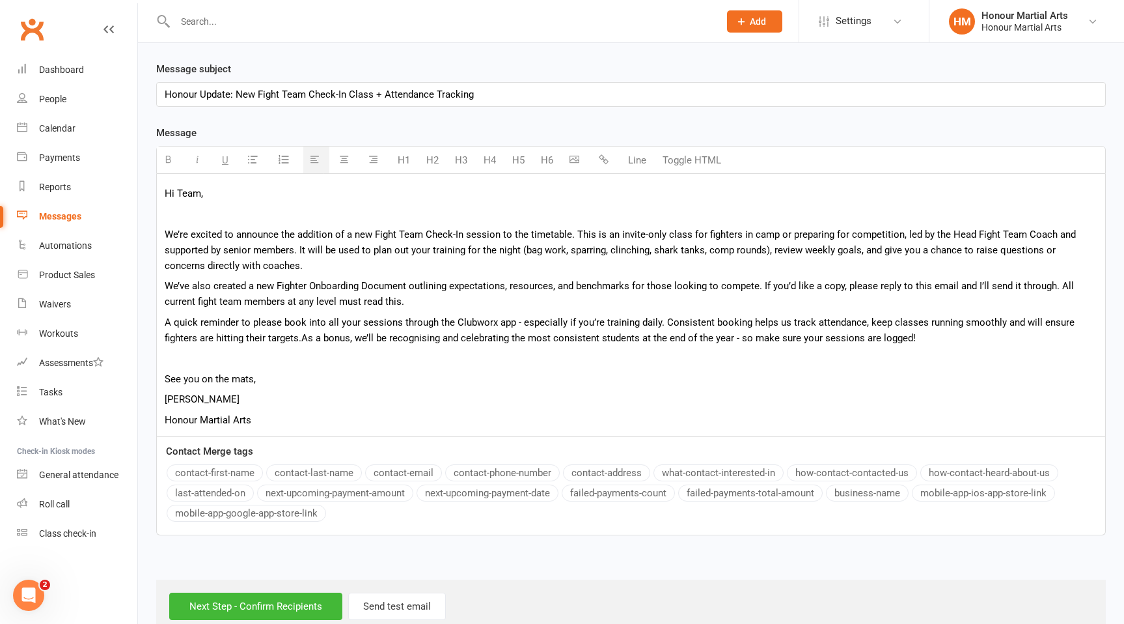
click at [254, 357] on p at bounding box center [631, 358] width 933 height 16
click at [417, 311] on div "Hi Team, We’re excited to announce the addition of a new Fight Team Check-In se…" at bounding box center [631, 305] width 948 height 262
click at [415, 303] on p "We’ve also created a new Fighter Onboarding Document outlining expectations, re…" at bounding box center [631, 293] width 933 height 31
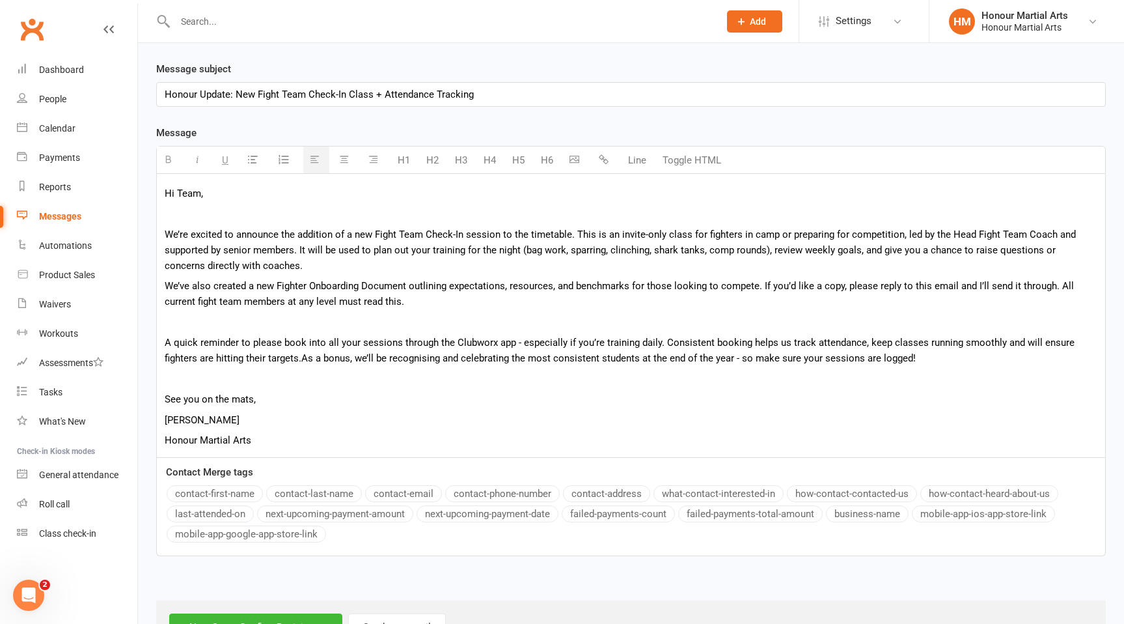
click at [304, 266] on p "We’re excited to announce the addition of a new Fight Team Check-In session to …" at bounding box center [631, 250] width 933 height 47
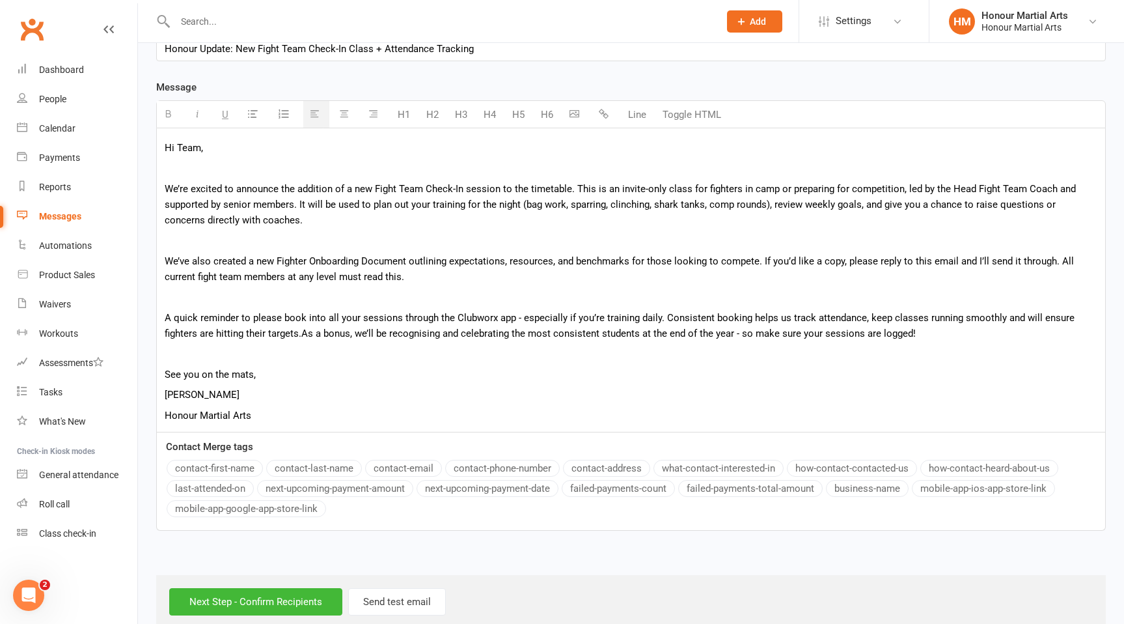
scroll to position [335, 0]
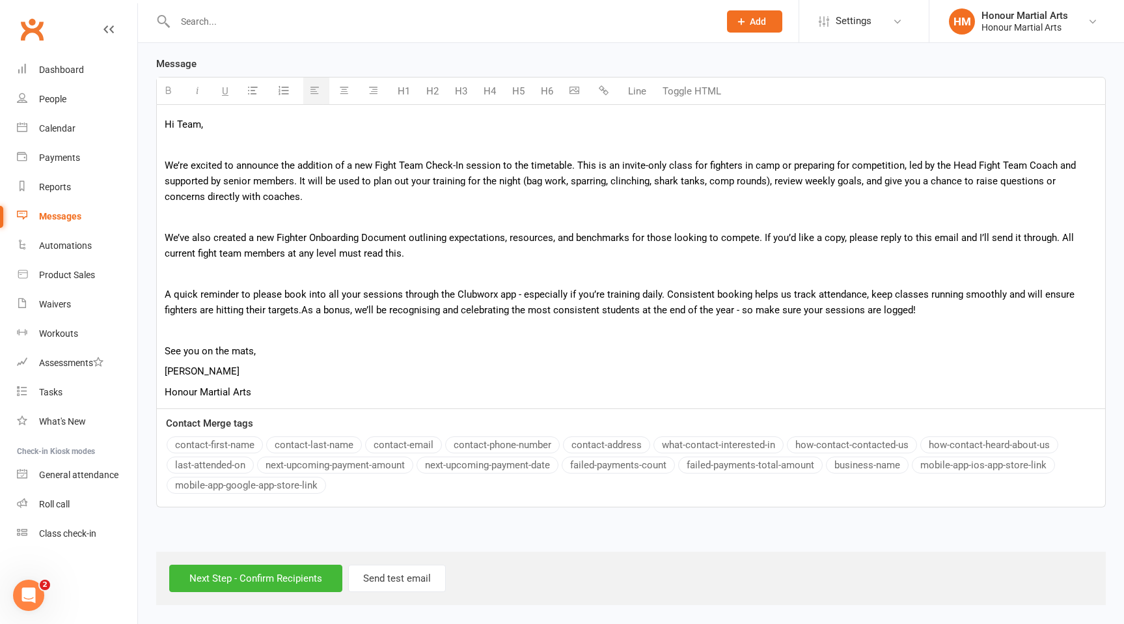
click at [271, 350] on p "See you on the mats," at bounding box center [631, 351] width 933 height 16
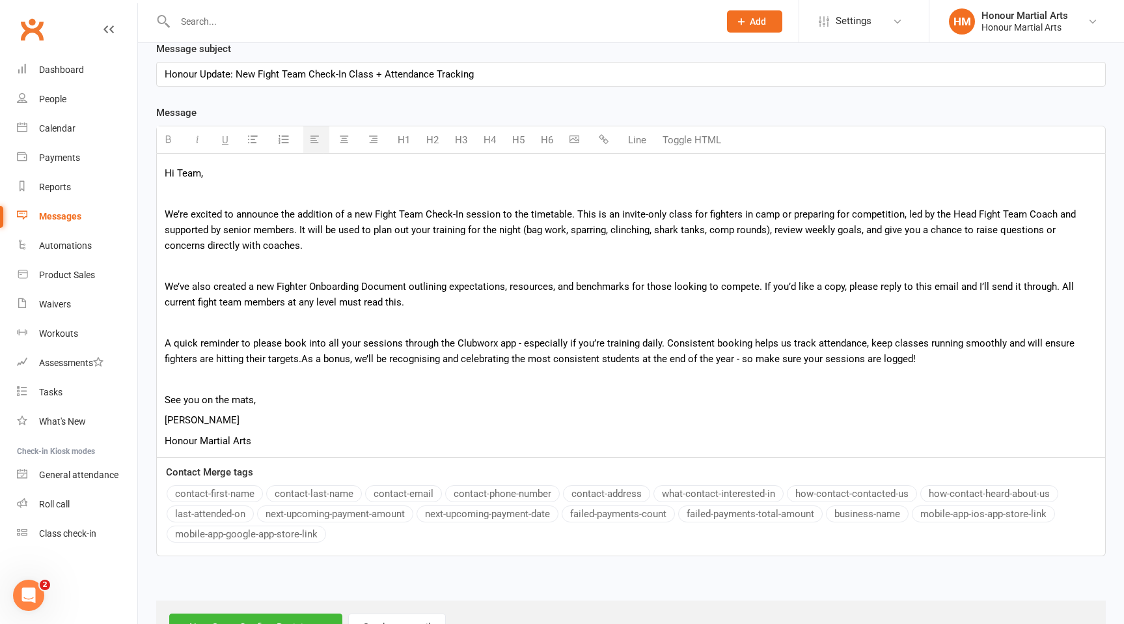
scroll to position [265, 0]
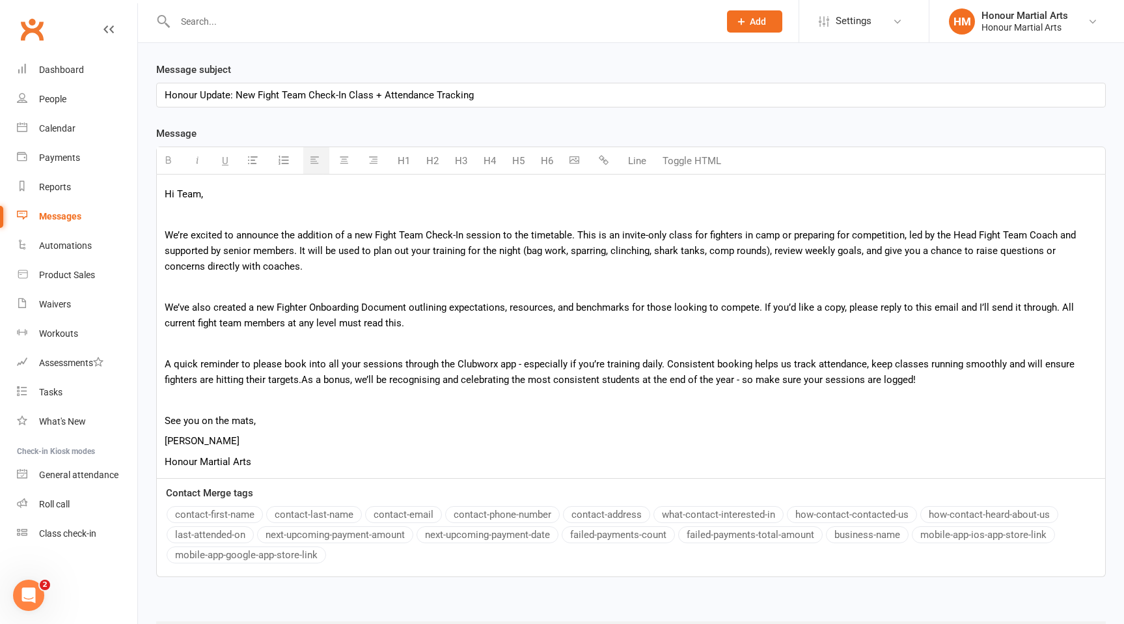
click at [364, 264] on p "We’re excited to announce the addition of a new Fight Team Check-In session to …" at bounding box center [631, 250] width 933 height 47
click at [445, 324] on p "We’ve also created a new Fighter Onboarding Document outlining expectations, re…" at bounding box center [631, 314] width 933 height 31
click at [952, 381] on p "A quick reminder to please book into all your sessions through the Clubworx app…" at bounding box center [631, 371] width 933 height 31
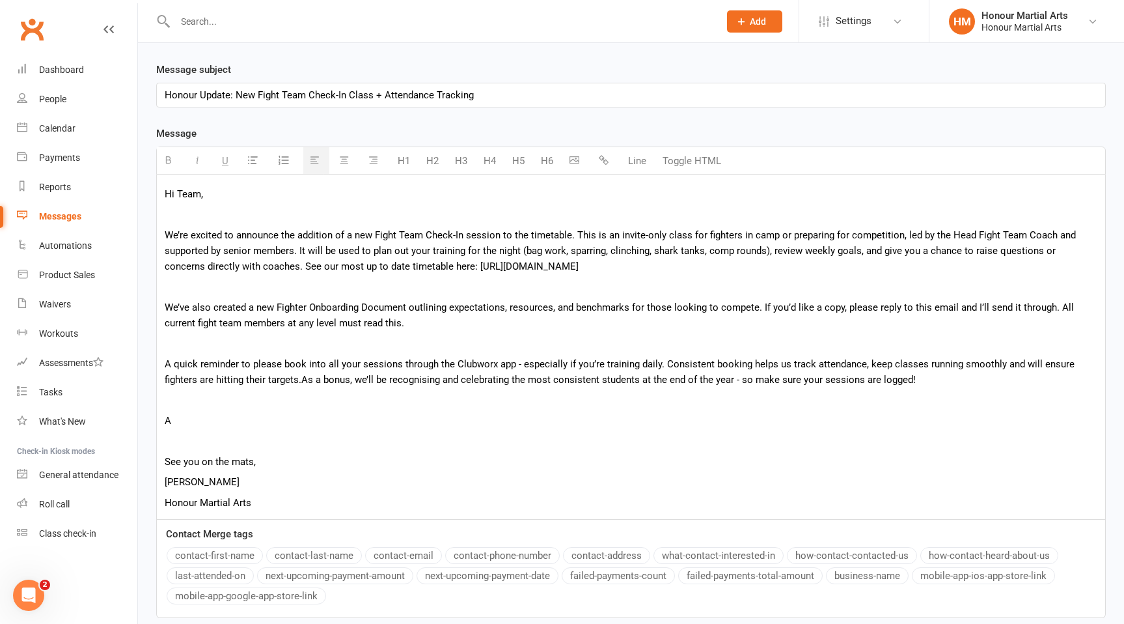
drag, startPoint x: 657, startPoint y: 267, endPoint x: 434, endPoint y: 267, distance: 223.3
click at [434, 267] on p "We’re excited to announce the addition of a new Fight Team Check-In session to …" at bounding box center [631, 250] width 933 height 47
copy p "[URL][DOMAIN_NAME]"
click at [606, 161] on icon "button" at bounding box center [604, 160] width 10 height 10
click at [385, 413] on p "A" at bounding box center [631, 421] width 933 height 16
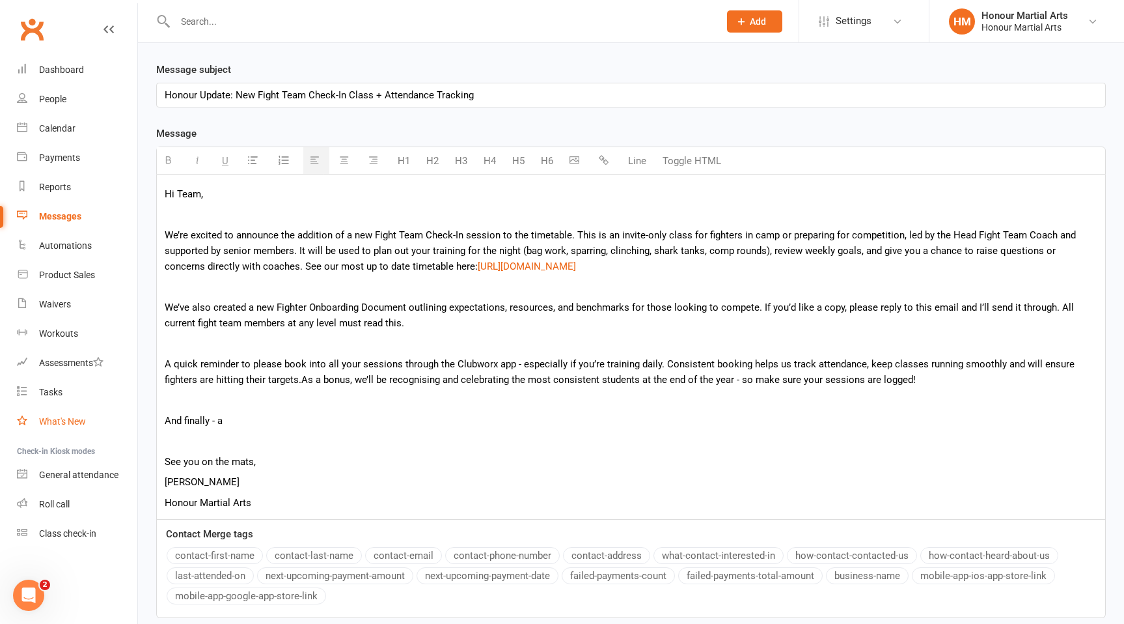
drag, startPoint x: 266, startPoint y: 422, endPoint x: 122, endPoint y: 422, distance: 143.9
click at [122, 422] on ui-view "Prospect Member Non-attending contact Class / event Appointment Task Membership…" at bounding box center [562, 226] width 1124 height 977
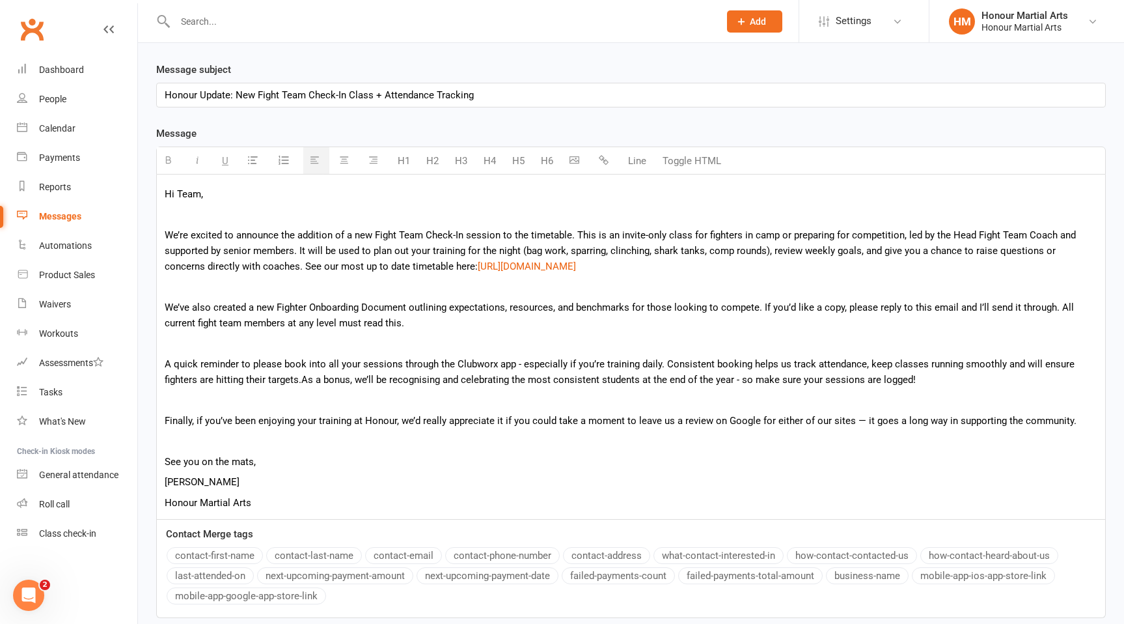
click at [858, 425] on p "Finally, if you’ve been enjoying your training at Honour, we’d really appreciat…" at bounding box center [631, 421] width 933 height 16
click at [1073, 422] on p "Finally, if you’ve been enjoying your training at Honour, we’d really appreciat…" at bounding box center [631, 421] width 933 height 16
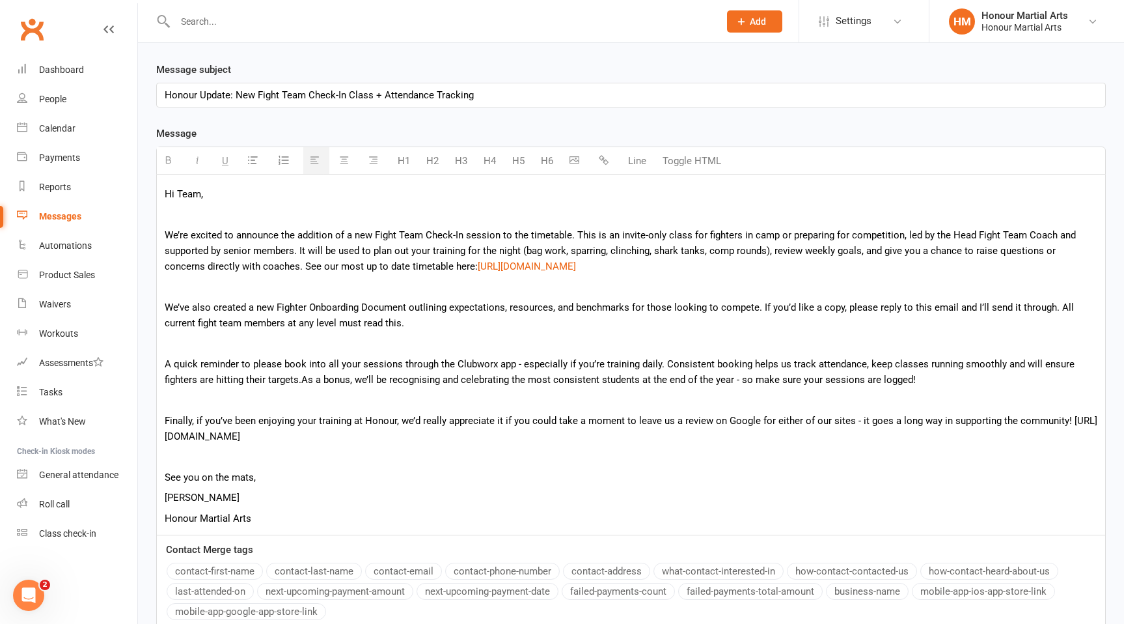
drag, startPoint x: 797, startPoint y: 436, endPoint x: 99, endPoint y: 447, distance: 698.6
click at [99, 447] on ui-view "Prospect Member Non-attending contact Class / event Appointment Task Membership…" at bounding box center [562, 234] width 1124 height 993
click at [99, 447] on li "Check-in Kiosk modes" at bounding box center [68, 452] width 137 height 18
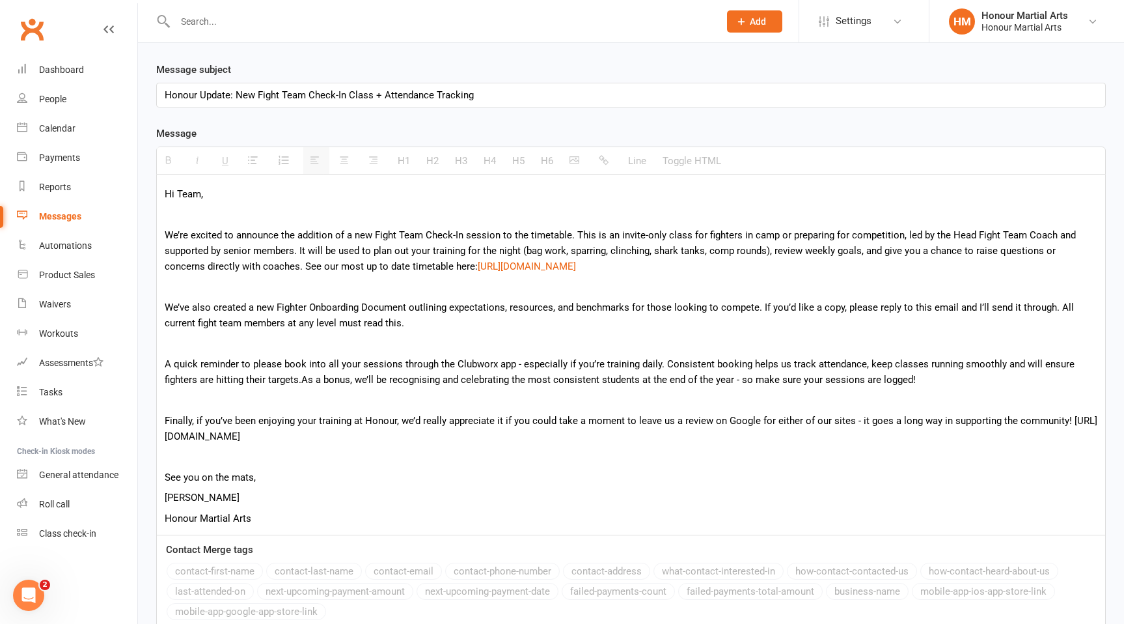
drag, startPoint x: 363, startPoint y: 441, endPoint x: 137, endPoint y: 439, distance: 225.9
click at [137, 439] on ui-view "Prospect Member Non-attending contact Class / event Appointment Task Membership…" at bounding box center [562, 234] width 1124 height 993
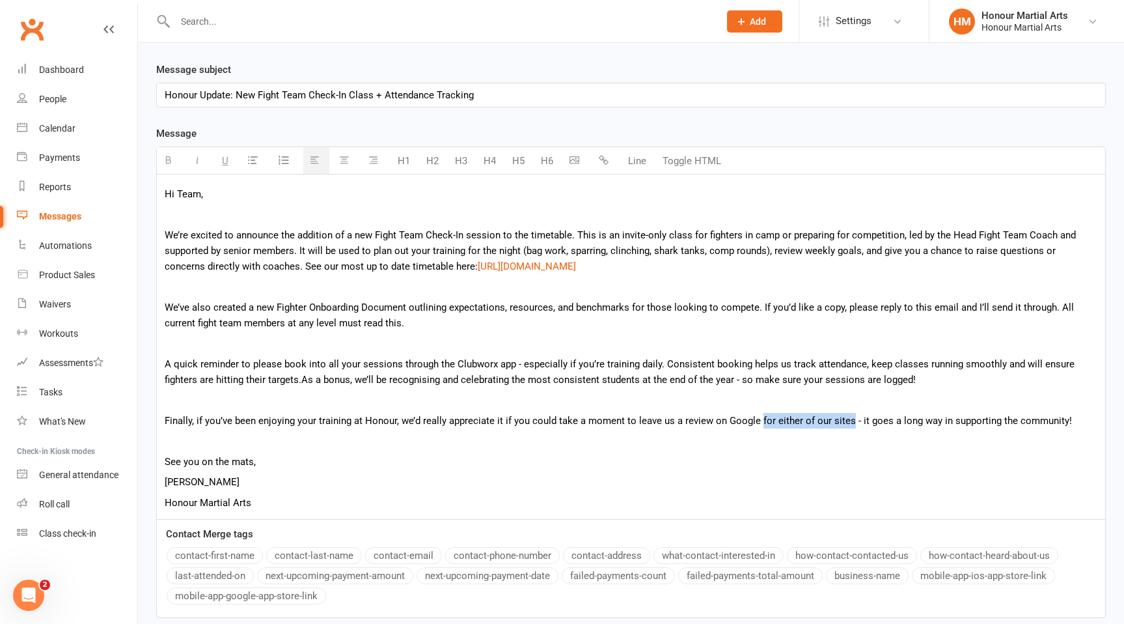
drag, startPoint x: 758, startPoint y: 415, endPoint x: 848, endPoint y: 422, distance: 90.8
click at [848, 422] on p "Finally, if you’ve been enjoying your training at Honour, we’d really appreciat…" at bounding box center [631, 421] width 933 height 16
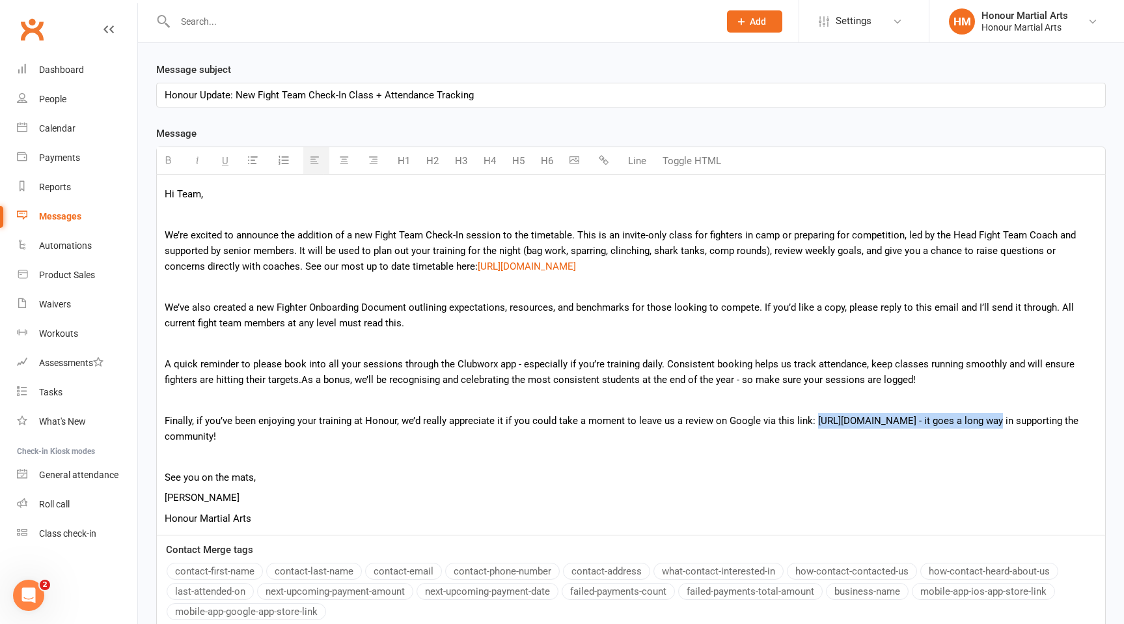
drag, startPoint x: 995, startPoint y: 420, endPoint x: 810, endPoint y: 426, distance: 185.6
click at [810, 426] on p "Finally, if you’ve been enjoying your training at Honour, we’d really appreciat…" at bounding box center [631, 428] width 933 height 31
click at [604, 161] on icon "button" at bounding box center [604, 160] width 10 height 10
click at [858, 346] on p at bounding box center [631, 343] width 933 height 16
click at [332, 442] on p "Finally, if you’ve been enjoying your training at Honour, we’d really appreciat…" at bounding box center [631, 428] width 933 height 31
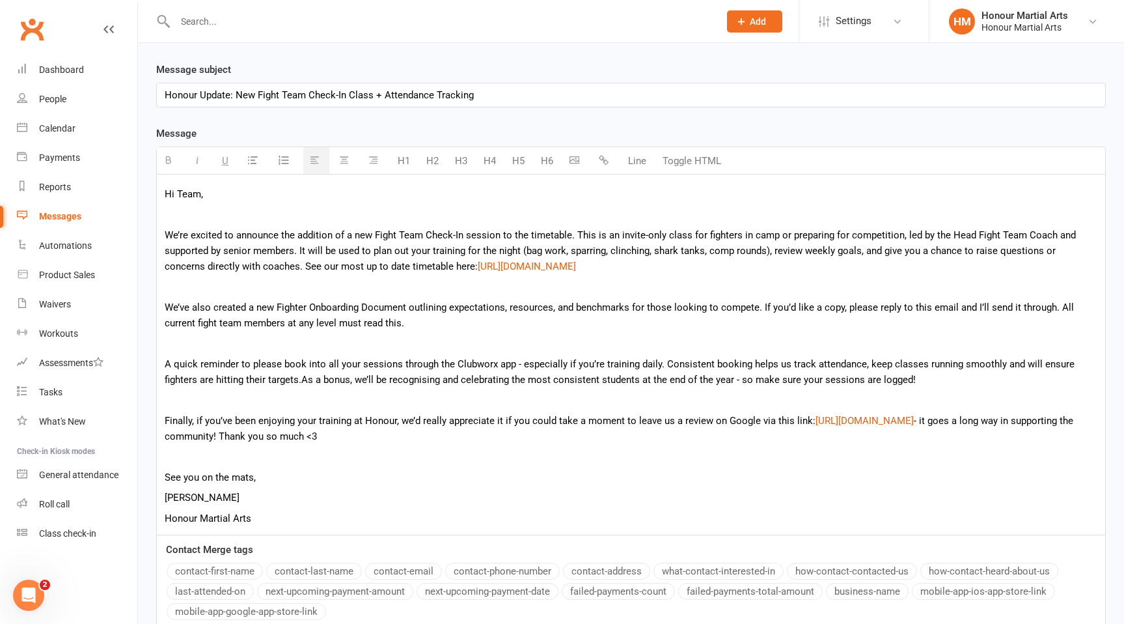
click at [282, 484] on p "See you on the mats," at bounding box center [631, 477] width 933 height 16
click at [856, 251] on p "We’re excited to announce the addition of a new Fight Team Check-In session to …" at bounding box center [631, 250] width 933 height 47
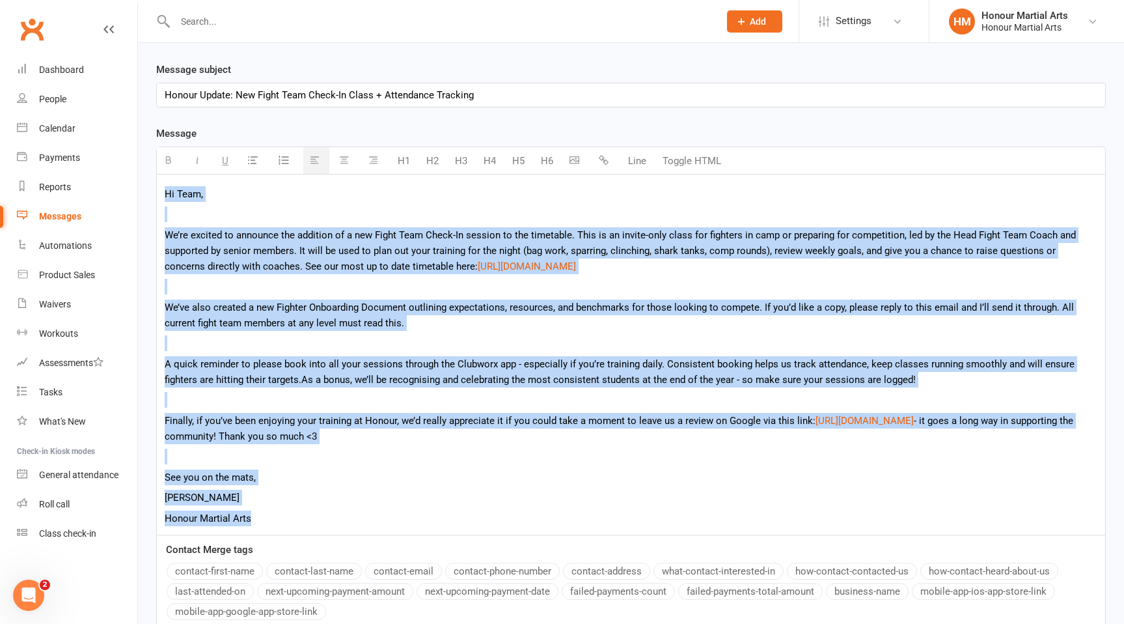
drag, startPoint x: 274, startPoint y: 519, endPoint x: 163, endPoint y: 174, distance: 363.1
click at [163, 174] on div "Message H1 H2 H3 H4 H5 H6 Line Toggle HTML Hi Team, We’re excited to announce t…" at bounding box center [631, 380] width 950 height 508
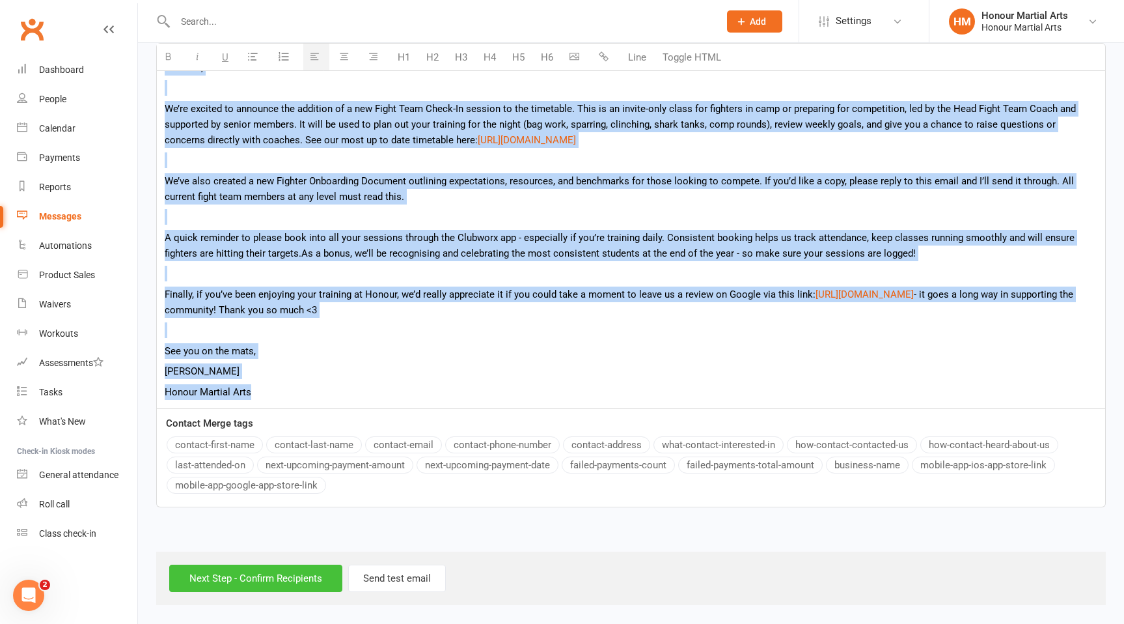
click at [246, 572] on input "Next Step - Confirm Recipients" at bounding box center [255, 577] width 173 height 27
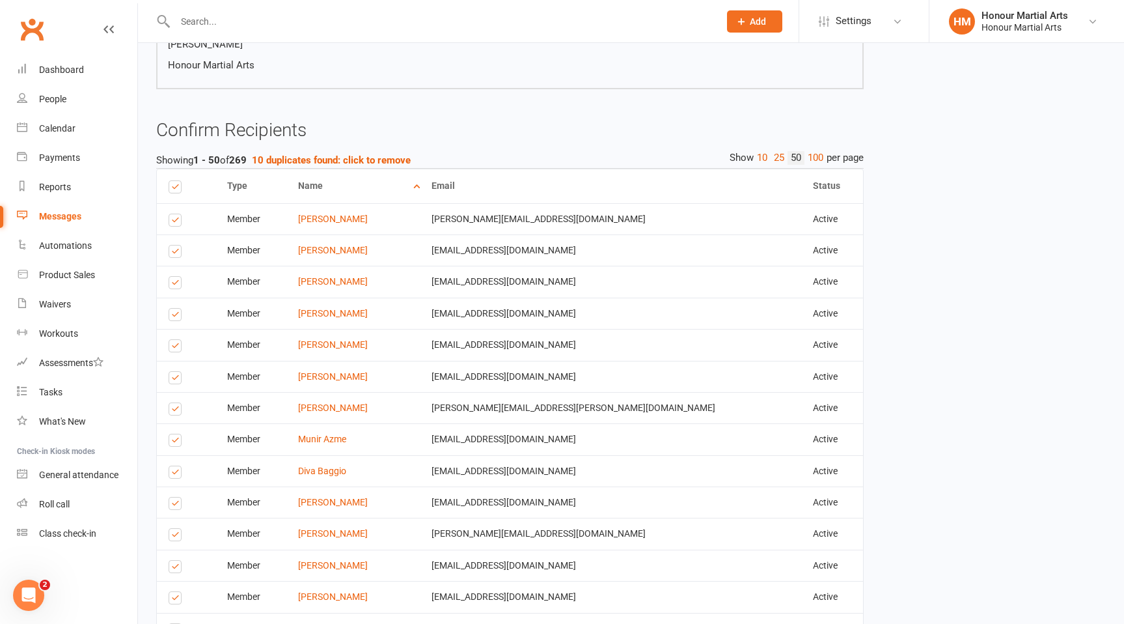
scroll to position [541, 0]
click at [312, 161] on strong "10 duplicates found: click to remove" at bounding box center [331, 161] width 159 height 12
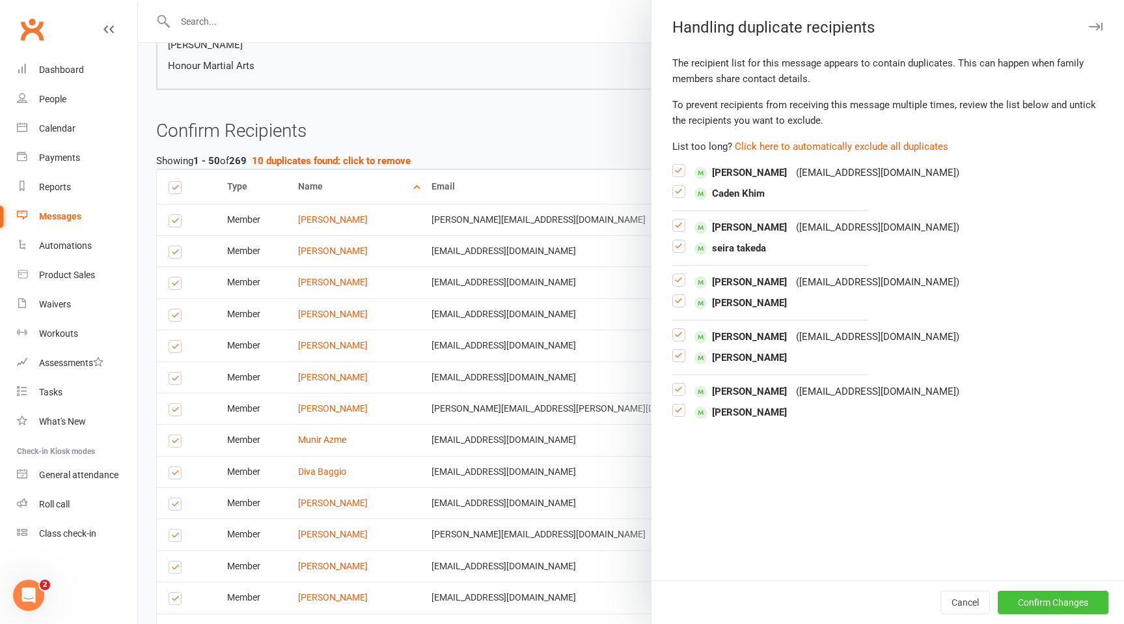
click at [1058, 603] on button "Confirm Changes" at bounding box center [1053, 601] width 111 height 23
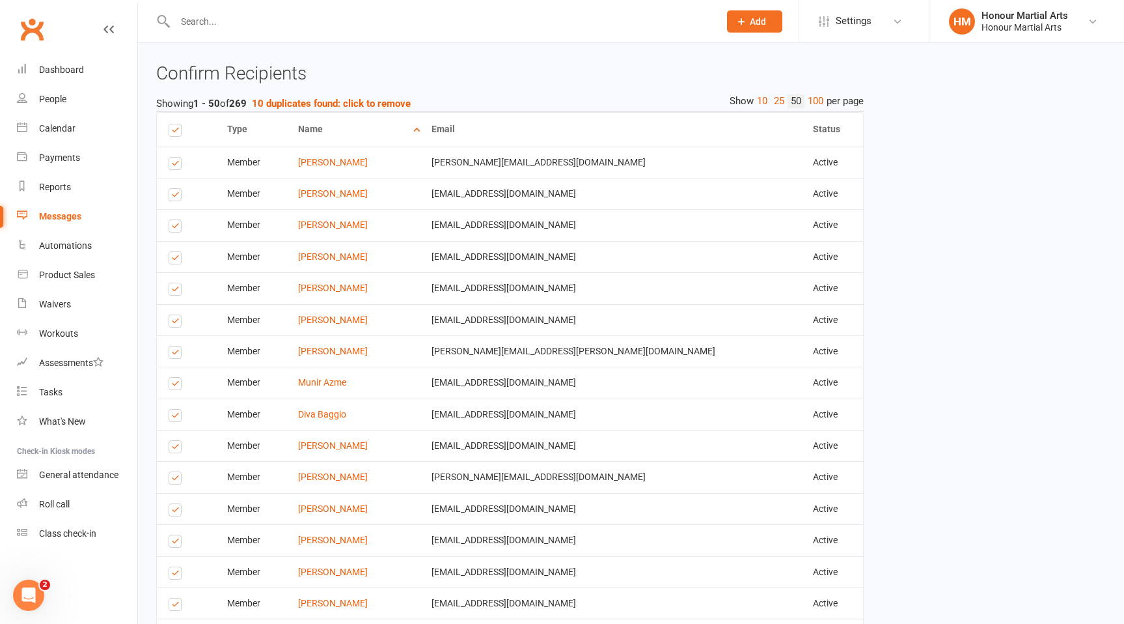
scroll to position [599, 0]
click at [390, 98] on strong "10 duplicates found: click to remove" at bounding box center [331, 103] width 159 height 12
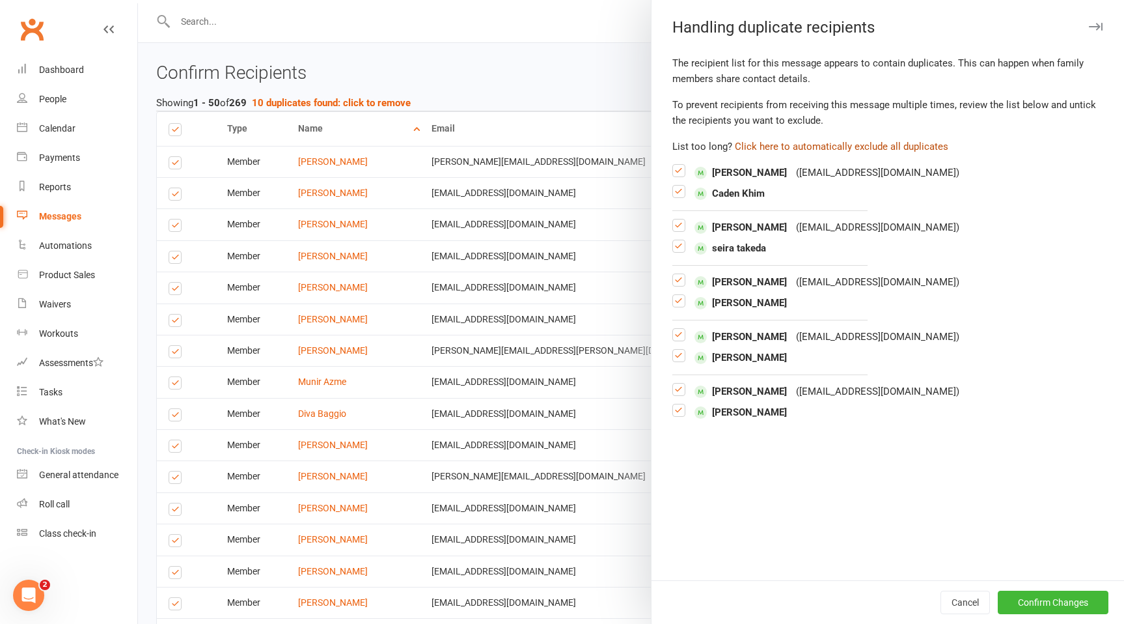
click at [799, 143] on button "Click here to automatically exclude all duplicates" at bounding box center [842, 147] width 214 height 16
click at [1051, 601] on button "Confirm Changes" at bounding box center [1053, 601] width 111 height 23
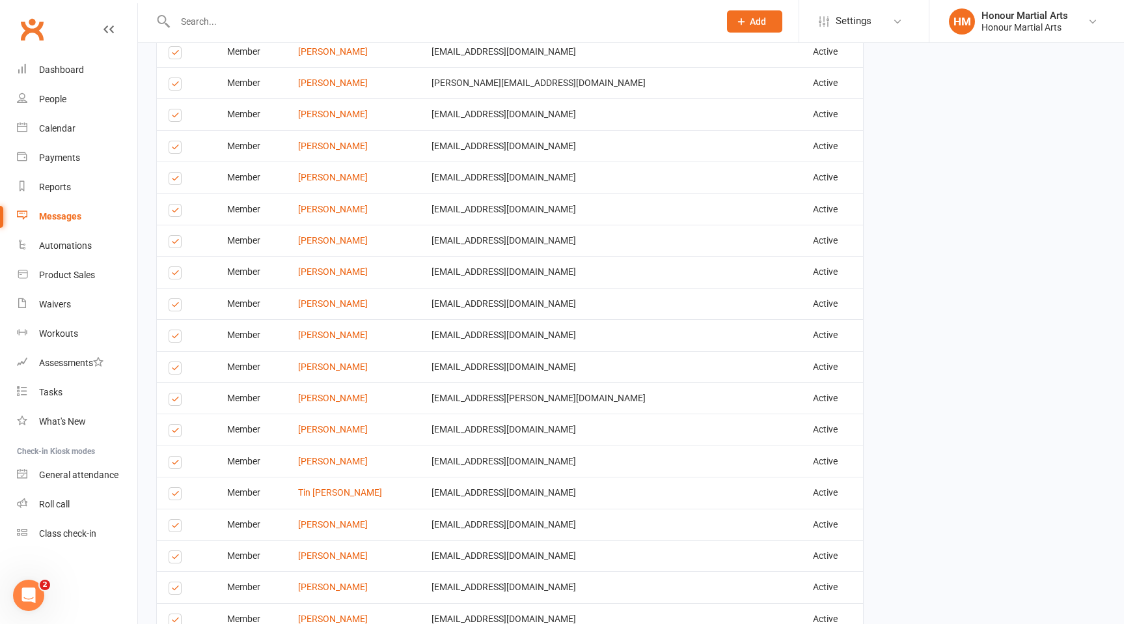
scroll to position [1825, 0]
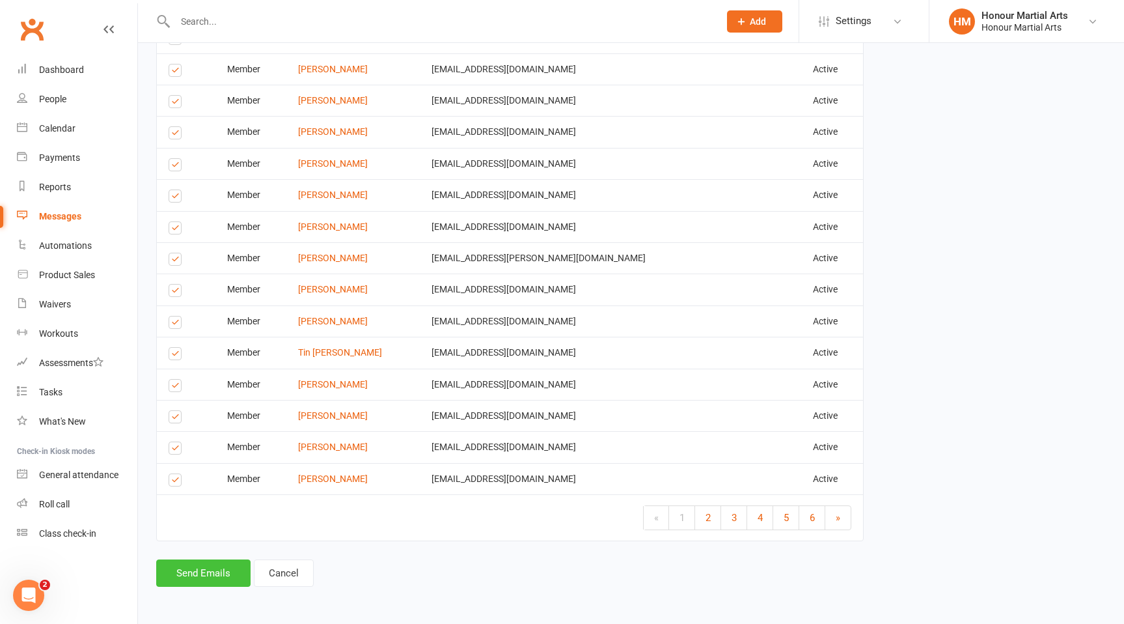
click at [219, 571] on button "Send Emails" at bounding box center [203, 572] width 94 height 27
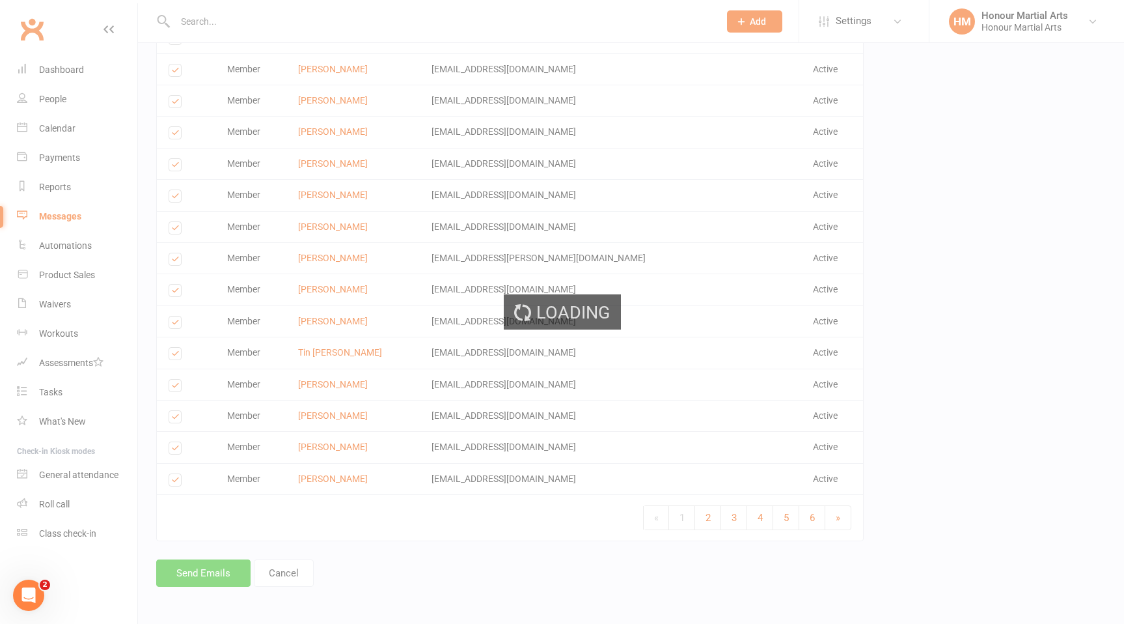
scroll to position [1819, 0]
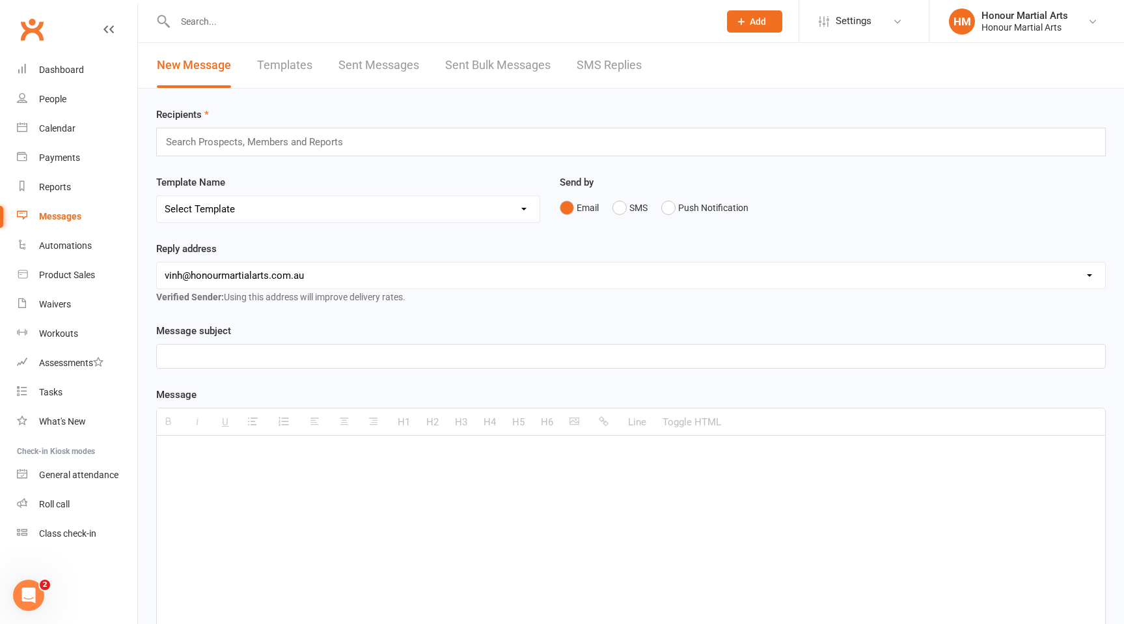
click at [385, 63] on link "Sent Messages" at bounding box center [379, 65] width 81 height 45
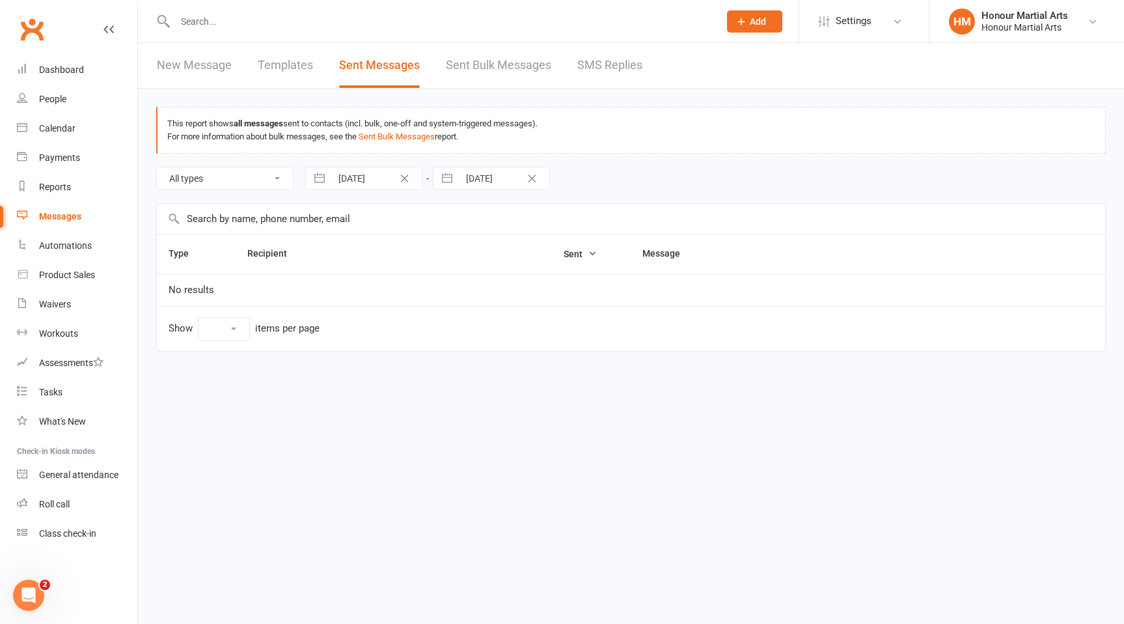
select select "10"
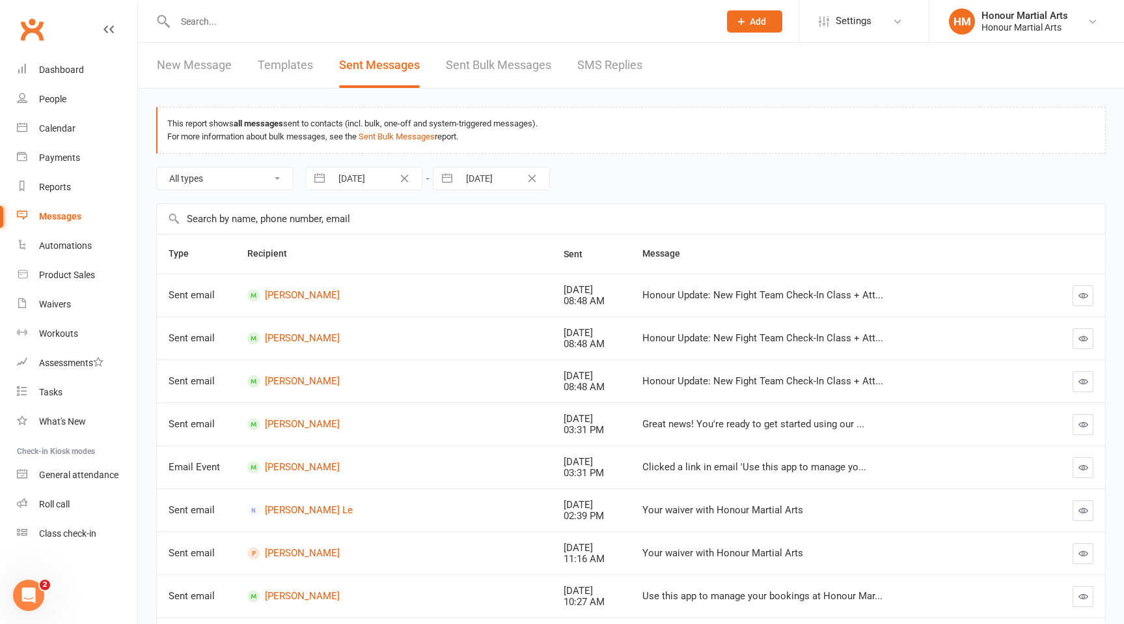
click at [726, 299] on div "Honour Update: New Fight Team Check-In Class + Att..." at bounding box center [829, 295] width 372 height 11
click at [1080, 297] on icon "button" at bounding box center [1084, 295] width 10 height 10
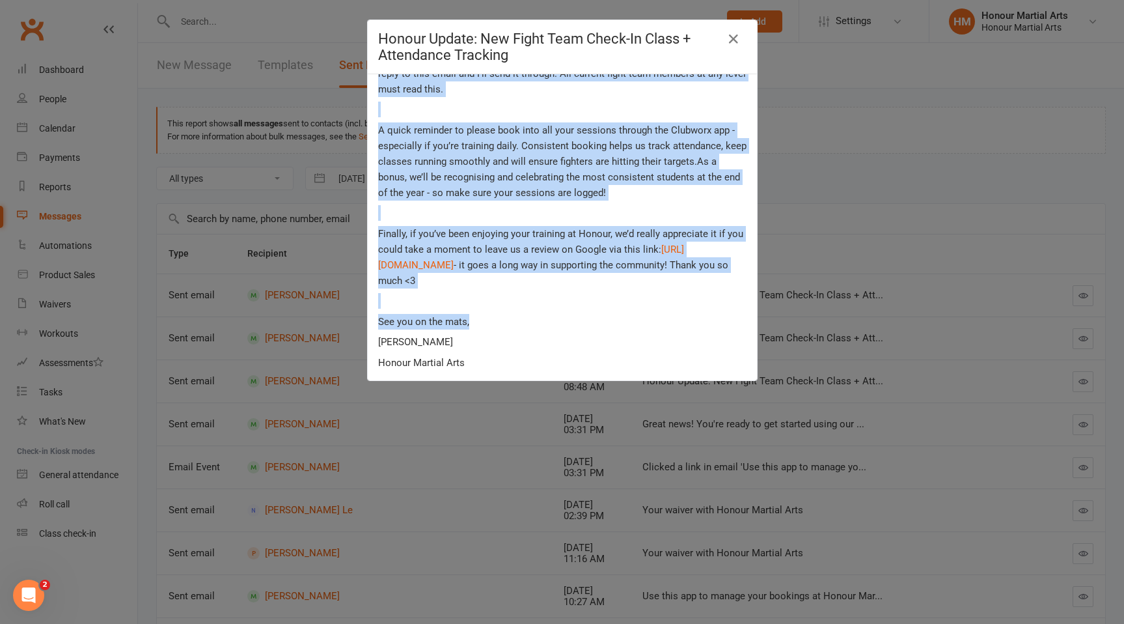
scroll to position [236, 0]
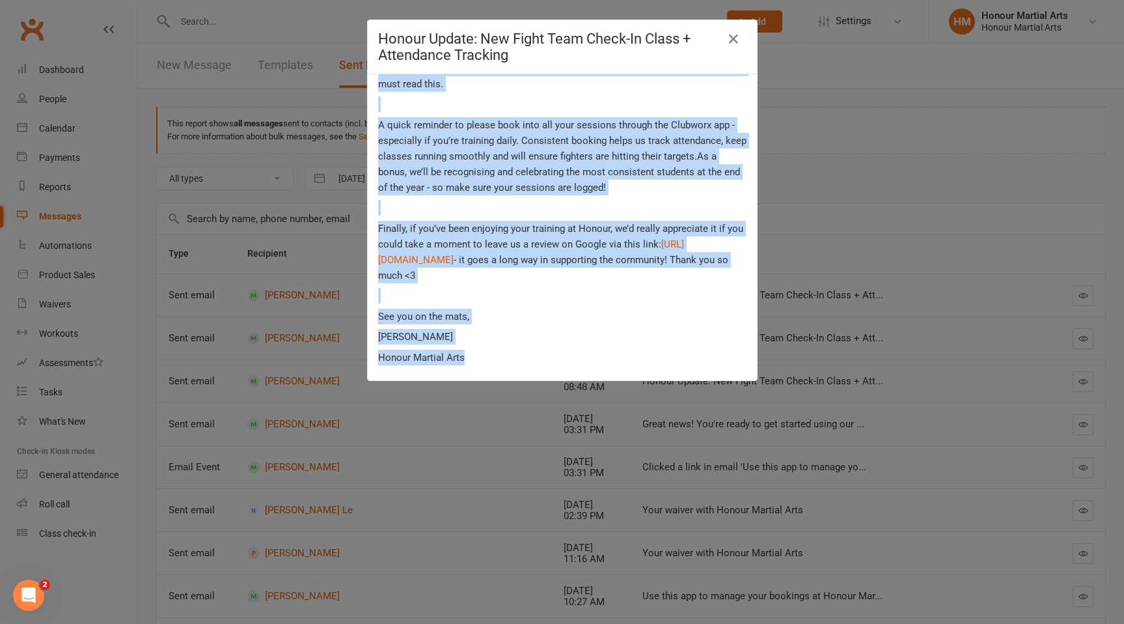
drag, startPoint x: 379, startPoint y: 95, endPoint x: 581, endPoint y: 363, distance: 336.0
click at [582, 365] on div "Hi Team, We’re excited to announce the addition of a new Fight Team Check-In se…" at bounding box center [562, 227] width 389 height 306
copy div "Lo Ipsu, Do’si ametcon ad elitsedd eiu temporin ut l etd Magna Aliq Enima-Mi ve…"
